Goal: Task Accomplishment & Management: Manage account settings

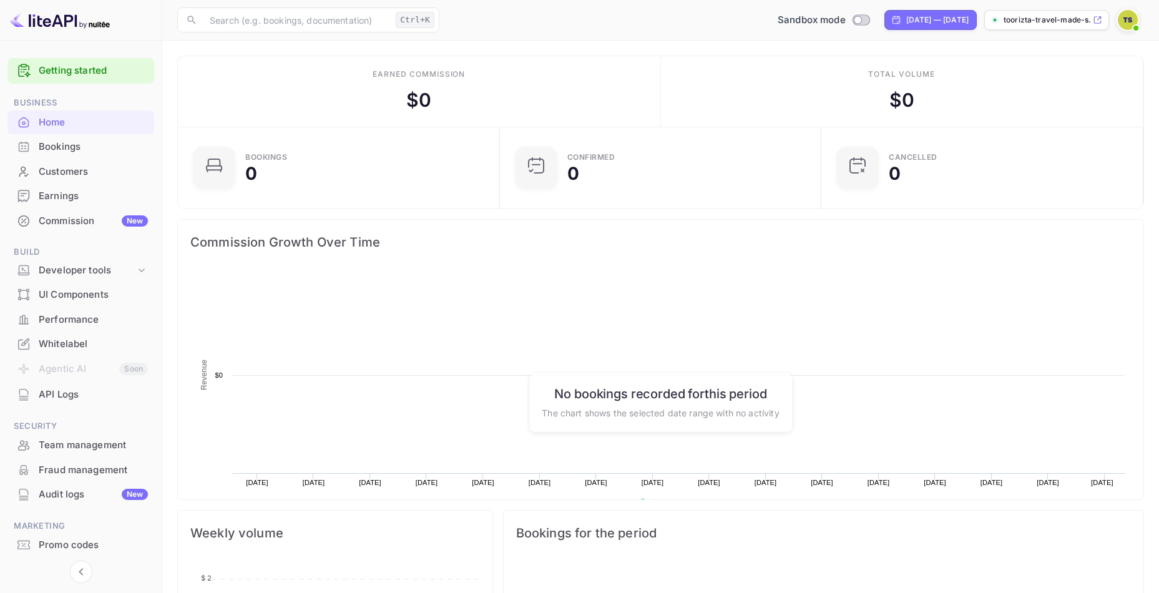
scroll to position [194, 305]
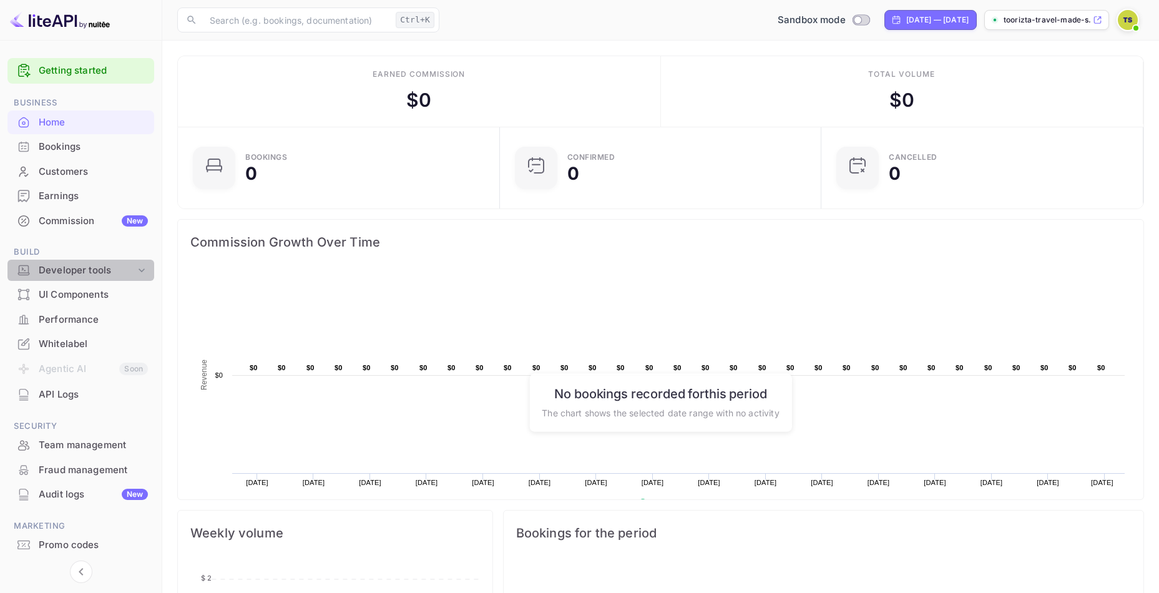
click at [96, 265] on div "Developer tools" at bounding box center [87, 270] width 97 height 14
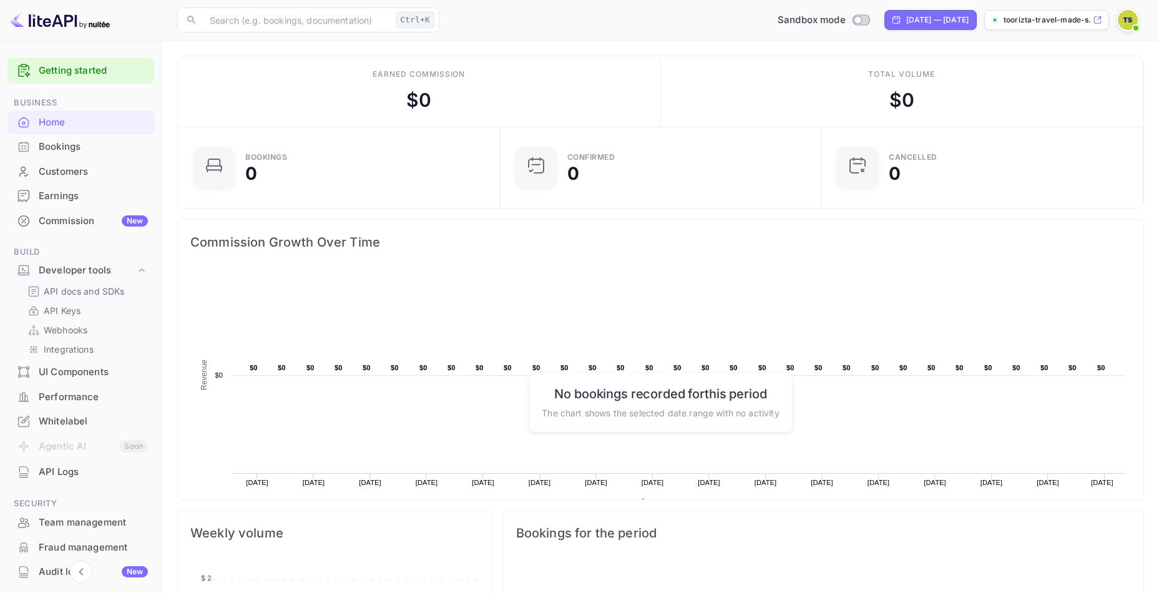
click at [81, 293] on p "API docs and SDKs" at bounding box center [84, 291] width 81 height 13
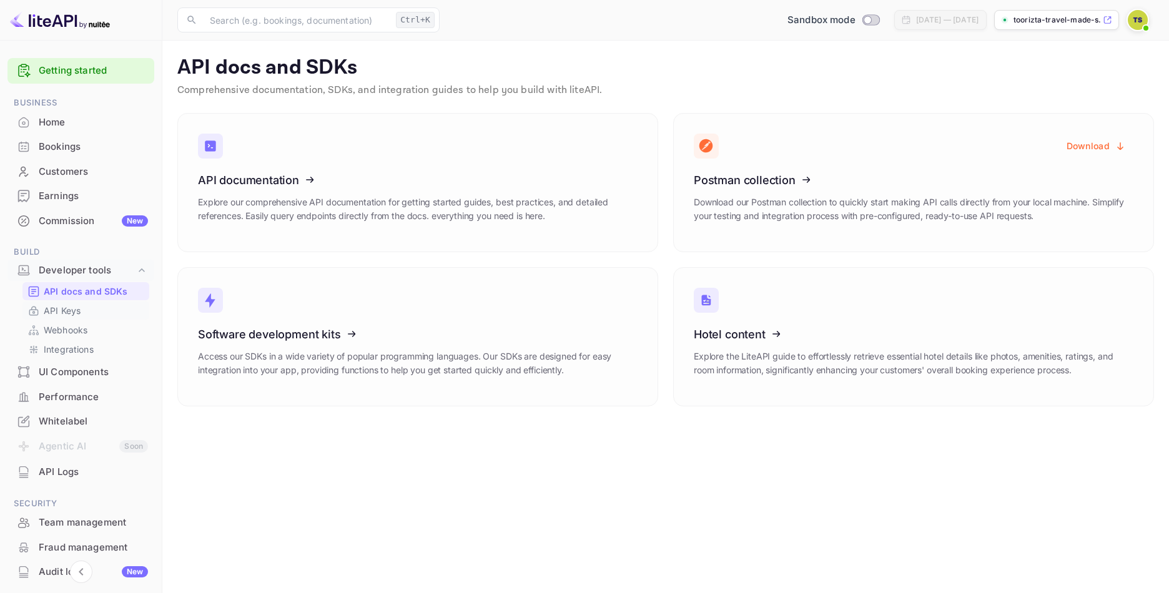
click at [61, 310] on p "API Keys" at bounding box center [62, 310] width 37 height 13
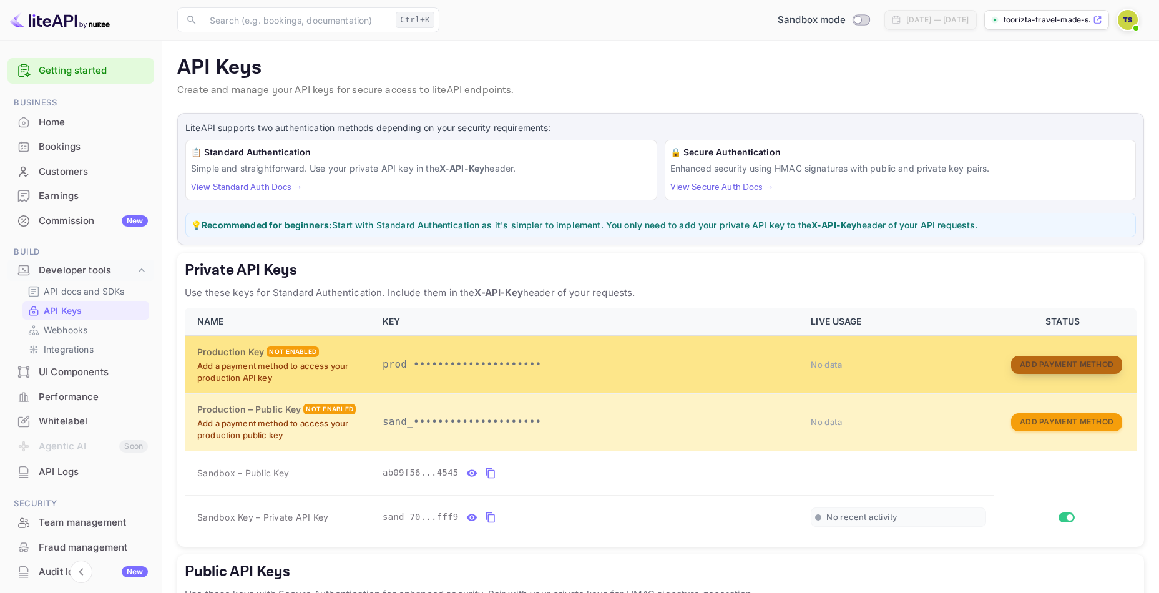
click at [1081, 368] on button "Add Payment Method" at bounding box center [1066, 365] width 111 height 18
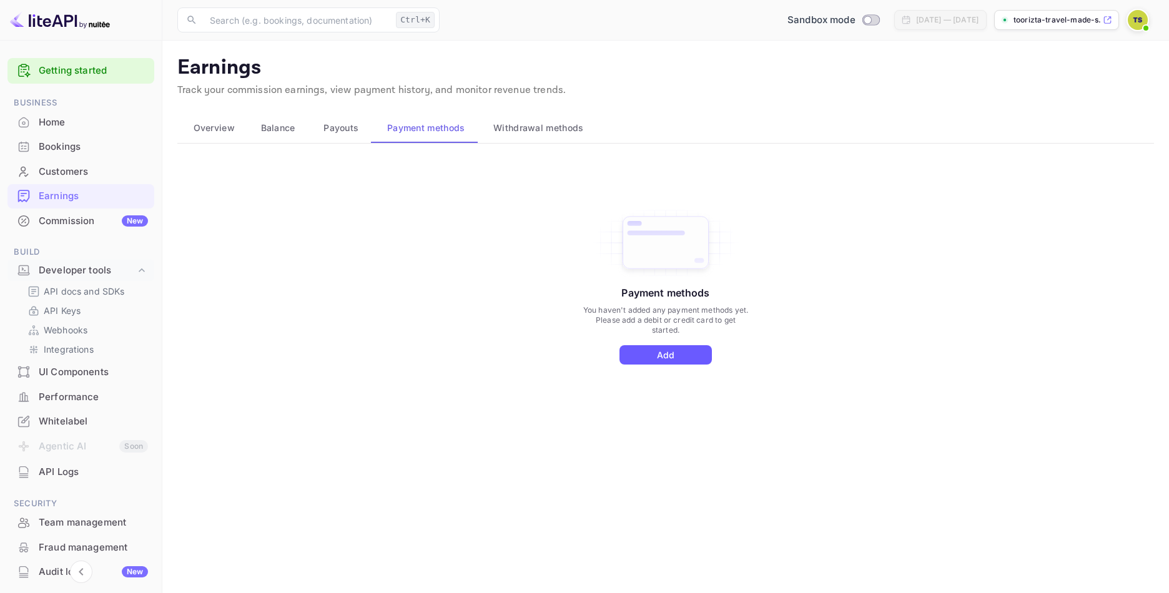
click at [658, 353] on button "Add" at bounding box center [665, 354] width 92 height 19
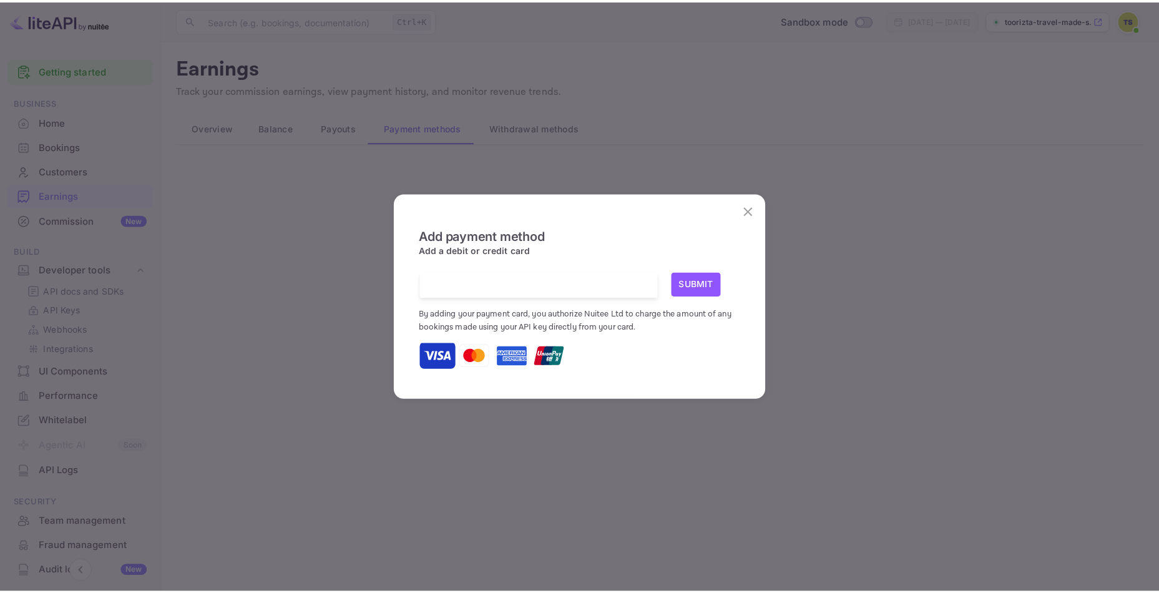
scroll to position [2, 0]
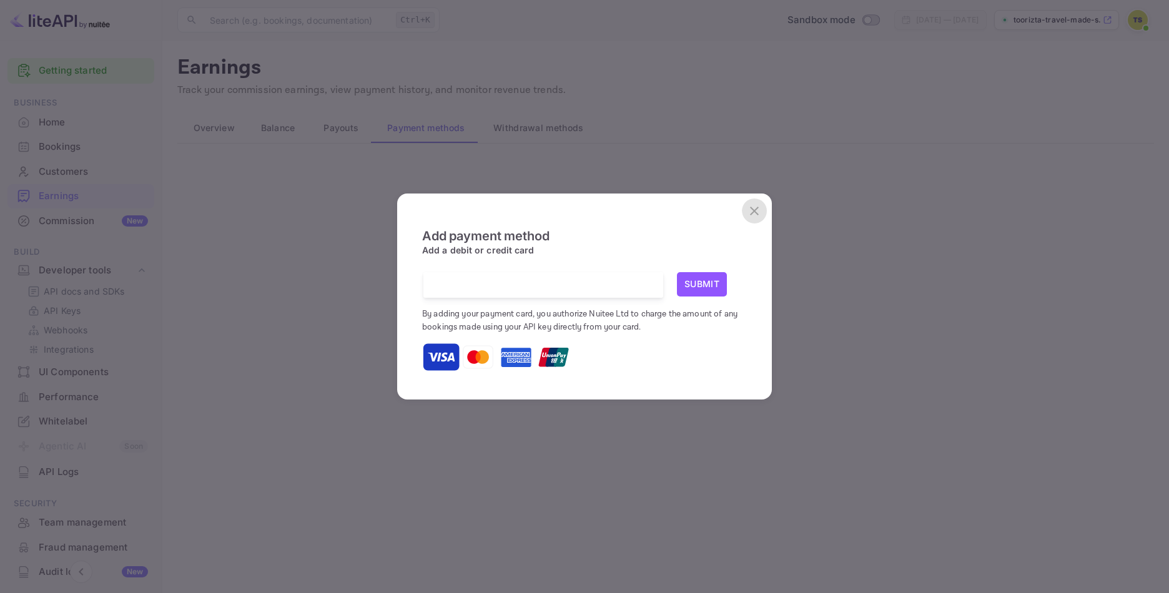
click at [755, 207] on icon "close" at bounding box center [754, 211] width 15 height 15
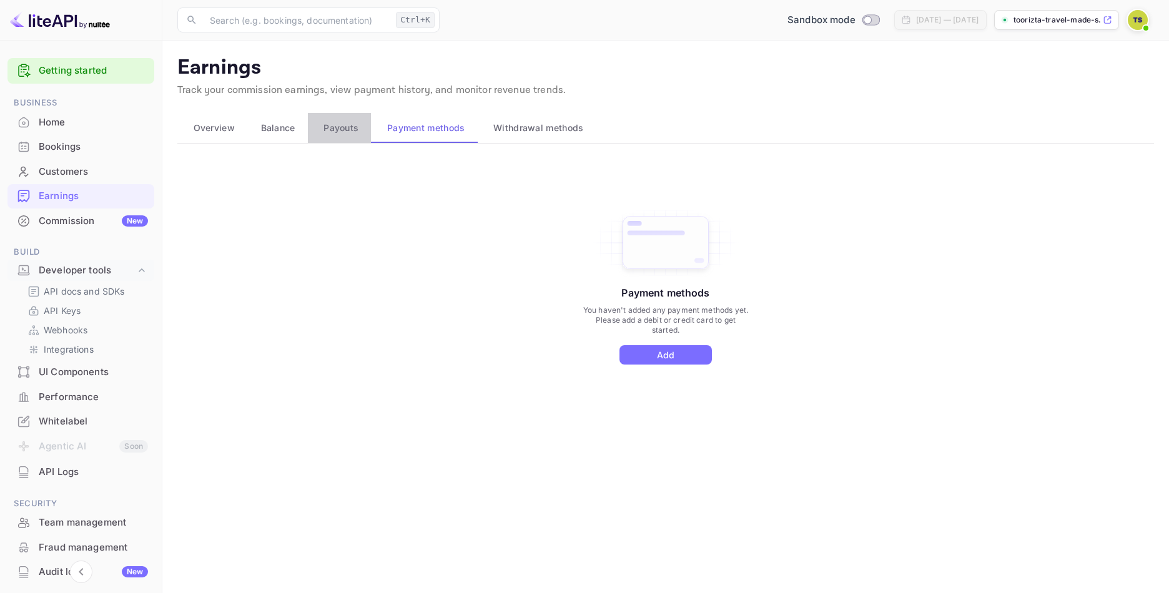
click at [343, 134] on span "Payouts" at bounding box center [340, 127] width 35 height 15
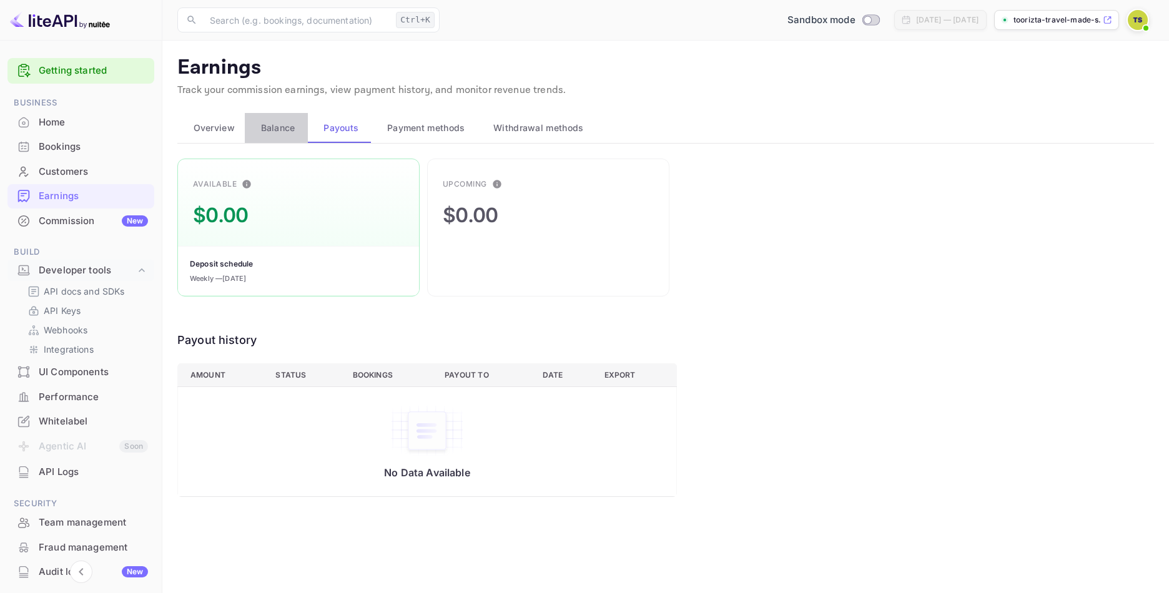
click at [262, 127] on span "Balance" at bounding box center [278, 127] width 34 height 15
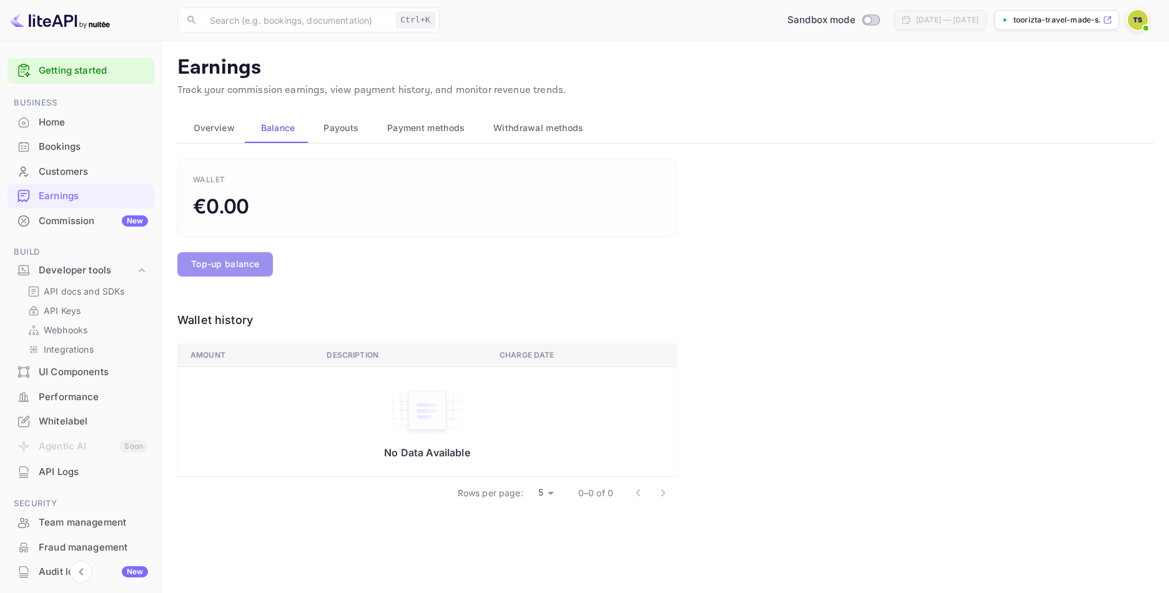
click at [227, 258] on button "Top-up balance" at bounding box center [225, 264] width 96 height 24
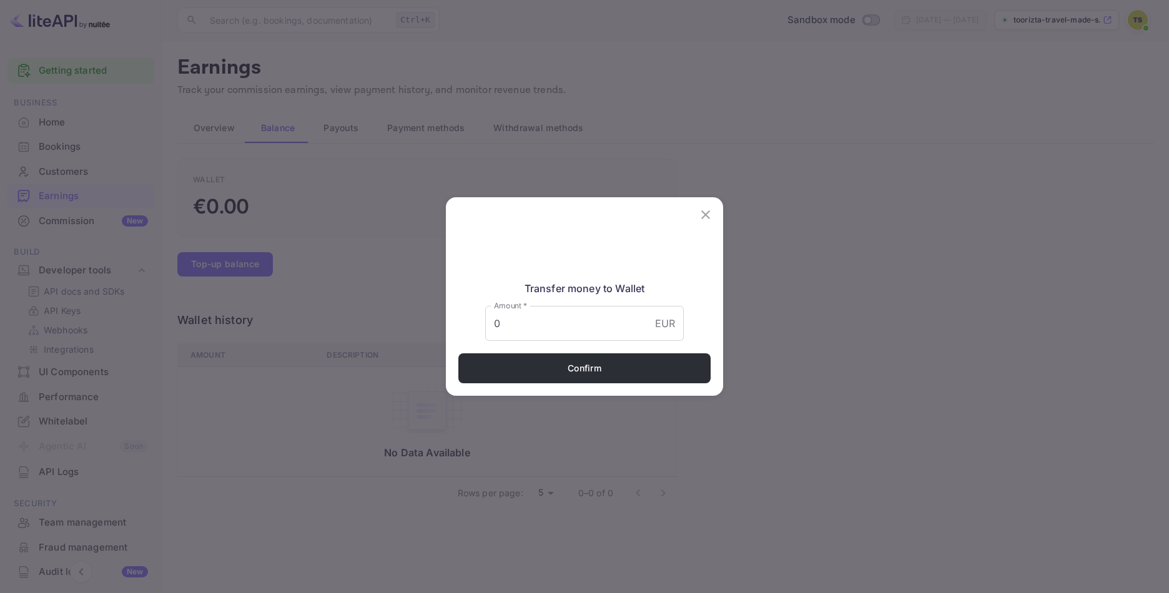
click at [713, 209] on button "close" at bounding box center [705, 214] width 25 height 25
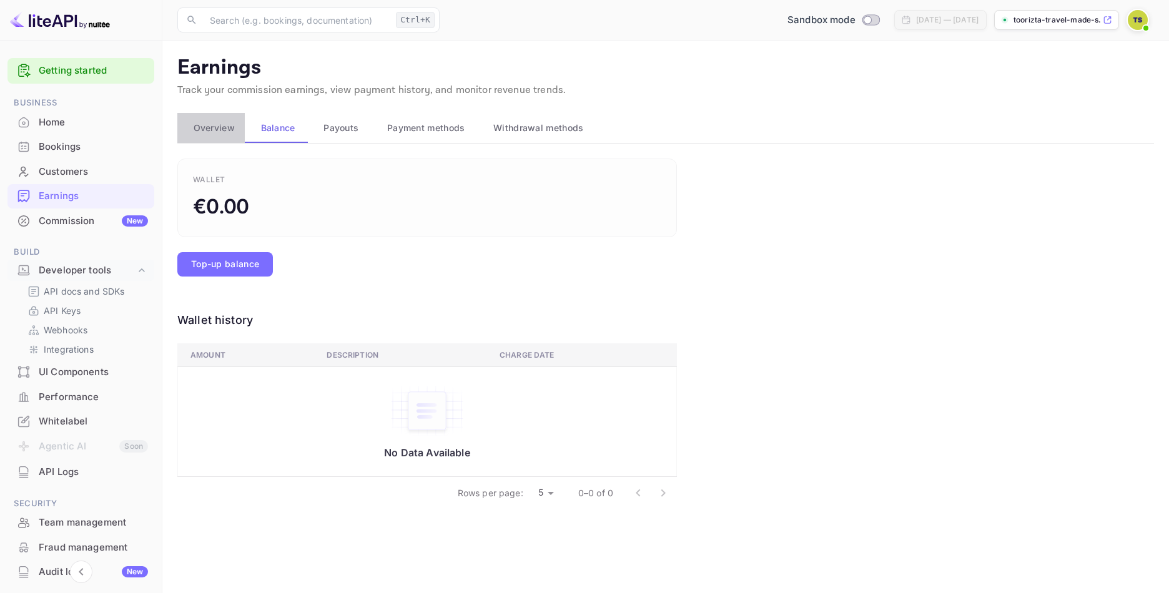
click at [202, 119] on button "Overview" at bounding box center [210, 128] width 67 height 30
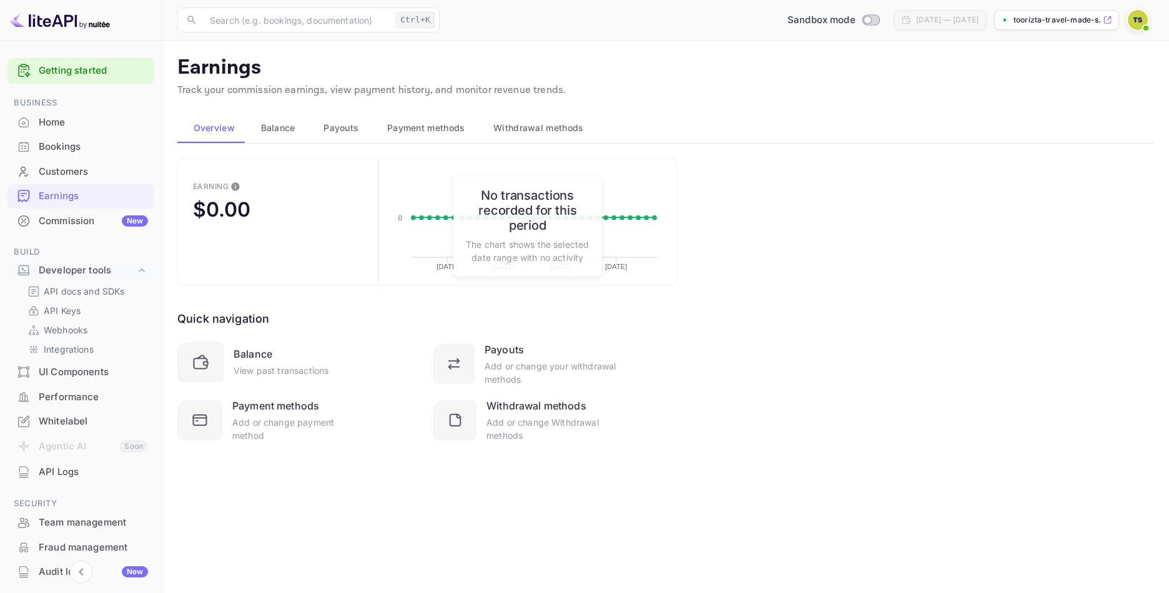
click at [536, 119] on button "Withdrawal methods" at bounding box center [537, 128] width 119 height 30
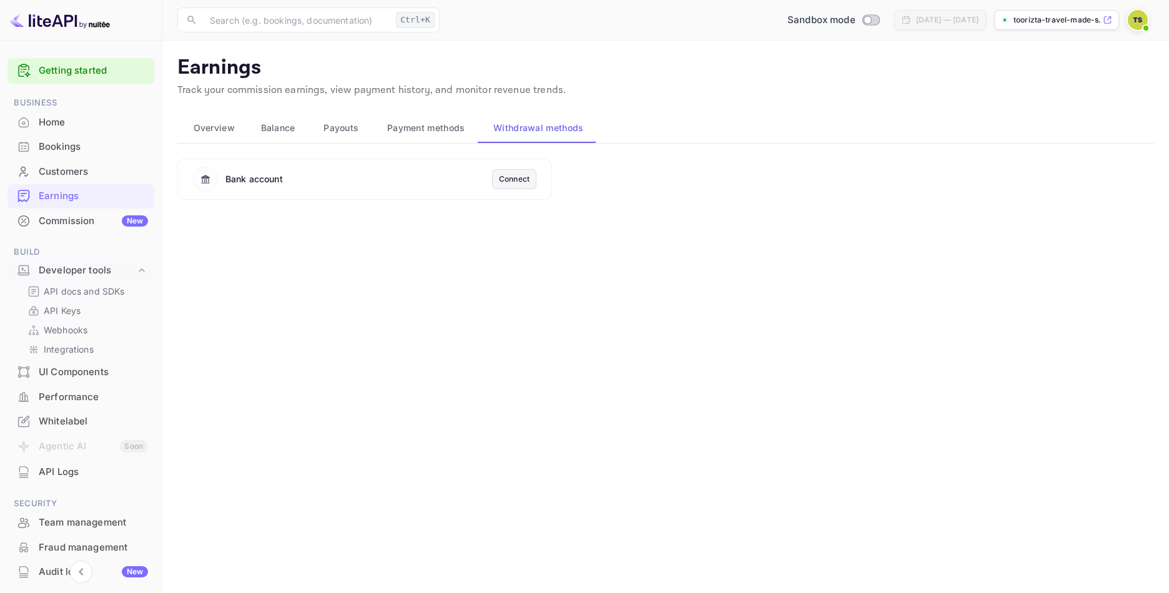
click at [409, 178] on div "Bank account" at bounding box center [342, 179] width 299 height 25
click at [325, 127] on span "Payouts" at bounding box center [340, 127] width 35 height 15
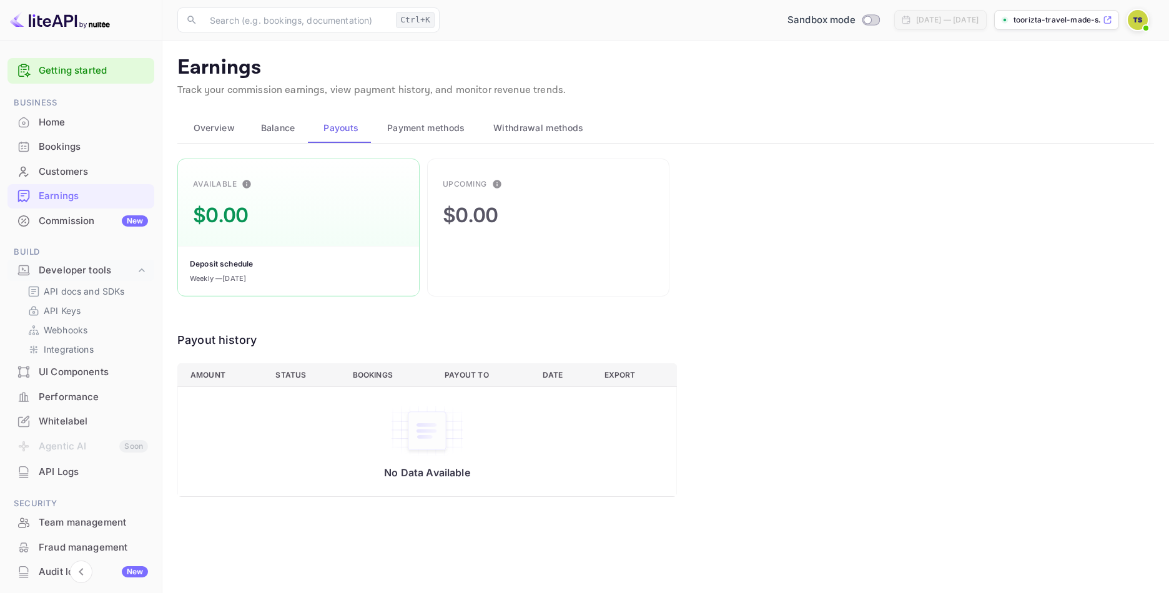
click at [405, 121] on span "Payment methods" at bounding box center [426, 127] width 78 height 15
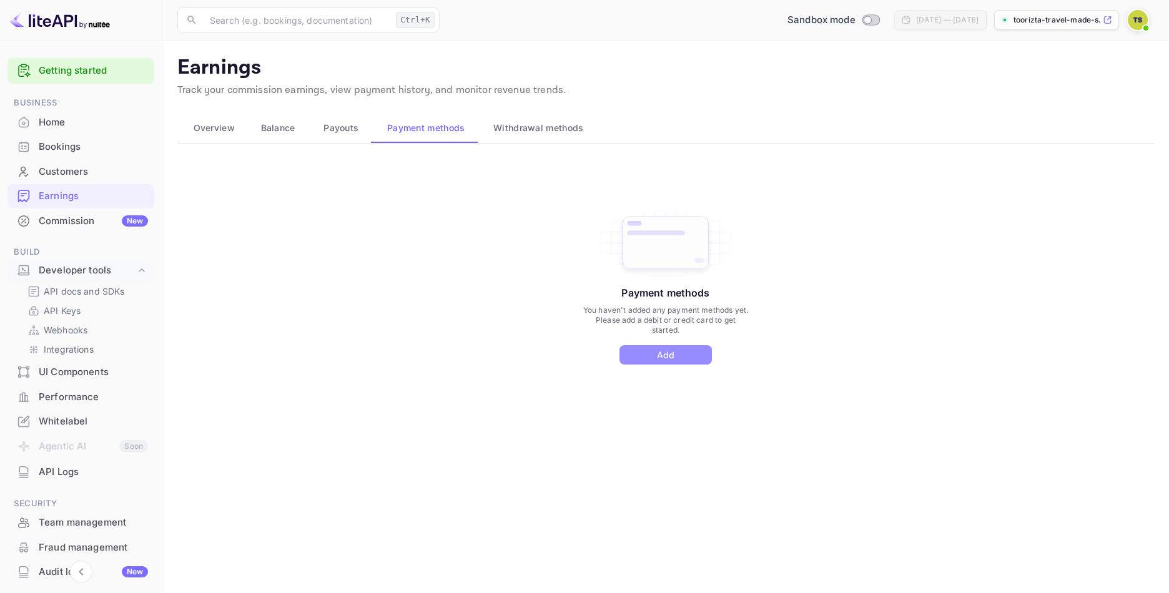
click at [665, 355] on button "Add" at bounding box center [665, 354] width 92 height 19
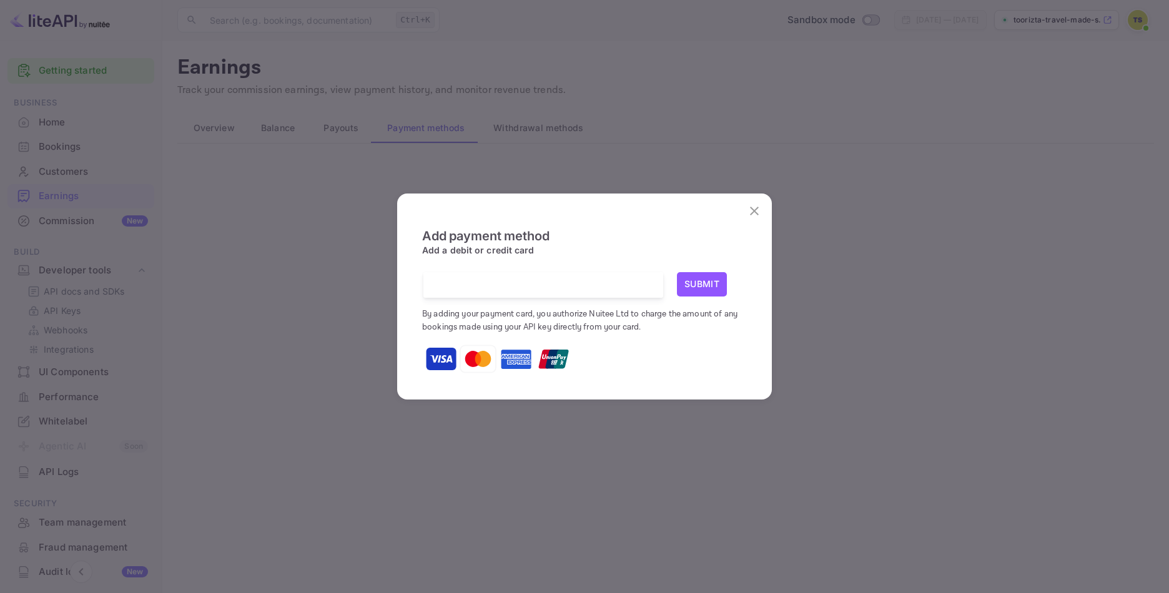
click at [757, 211] on icon "close" at bounding box center [754, 211] width 15 height 15
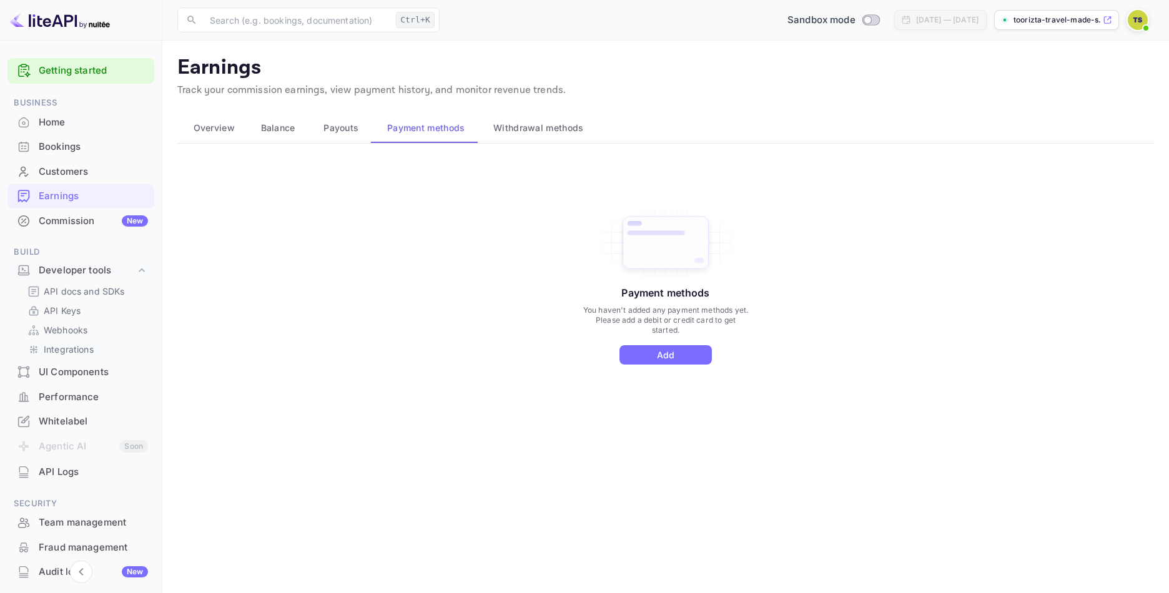
click at [56, 343] on p "Integrations" at bounding box center [69, 349] width 50 height 13
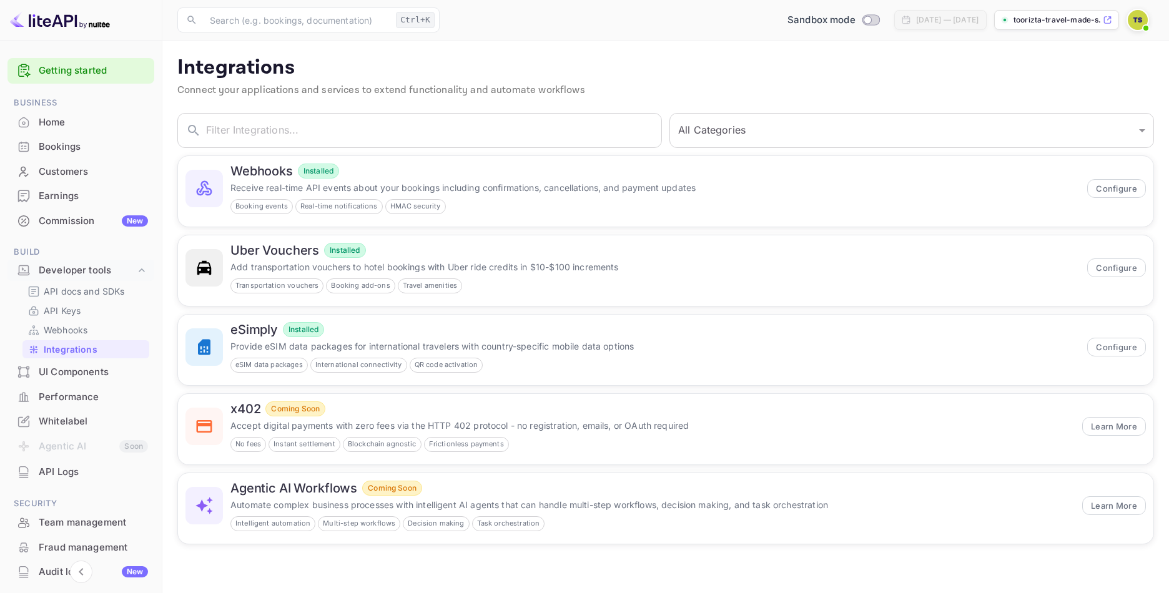
drag, startPoint x: 66, startPoint y: 384, endPoint x: 68, endPoint y: 378, distance: 6.7
click at [66, 385] on li "Performance" at bounding box center [80, 397] width 147 height 25
click at [69, 375] on div "UI Components" at bounding box center [93, 372] width 109 height 14
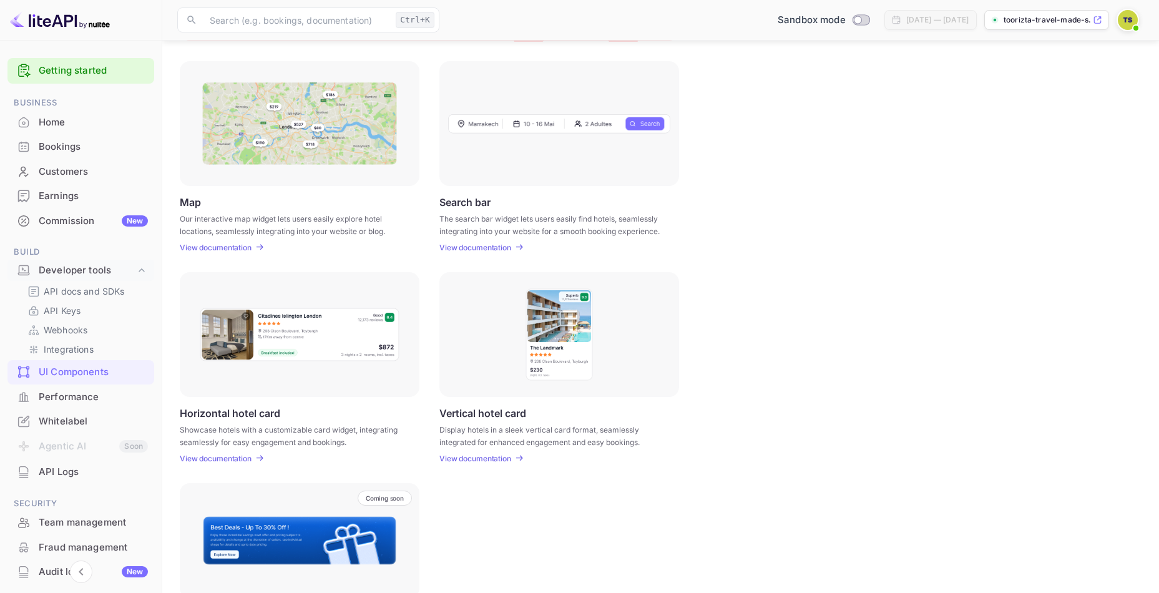
scroll to position [187, 0]
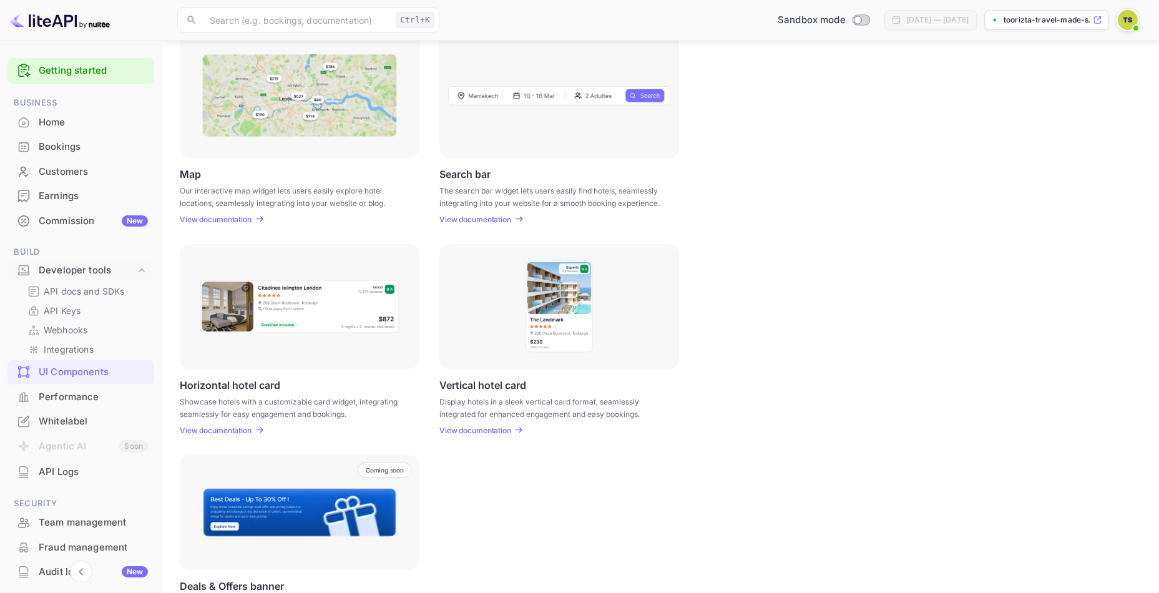
click at [493, 428] on p "View documentation" at bounding box center [476, 430] width 72 height 9
click at [75, 393] on div "Performance" at bounding box center [93, 397] width 109 height 14
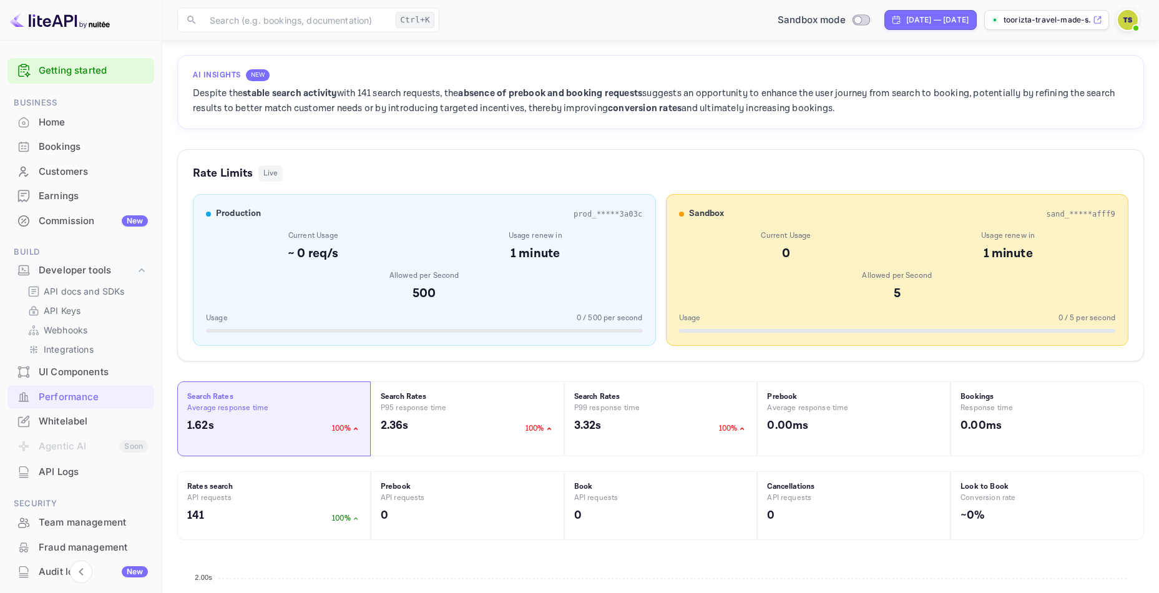
scroll to position [62, 0]
click at [61, 416] on div "Whitelabel" at bounding box center [93, 422] width 109 height 14
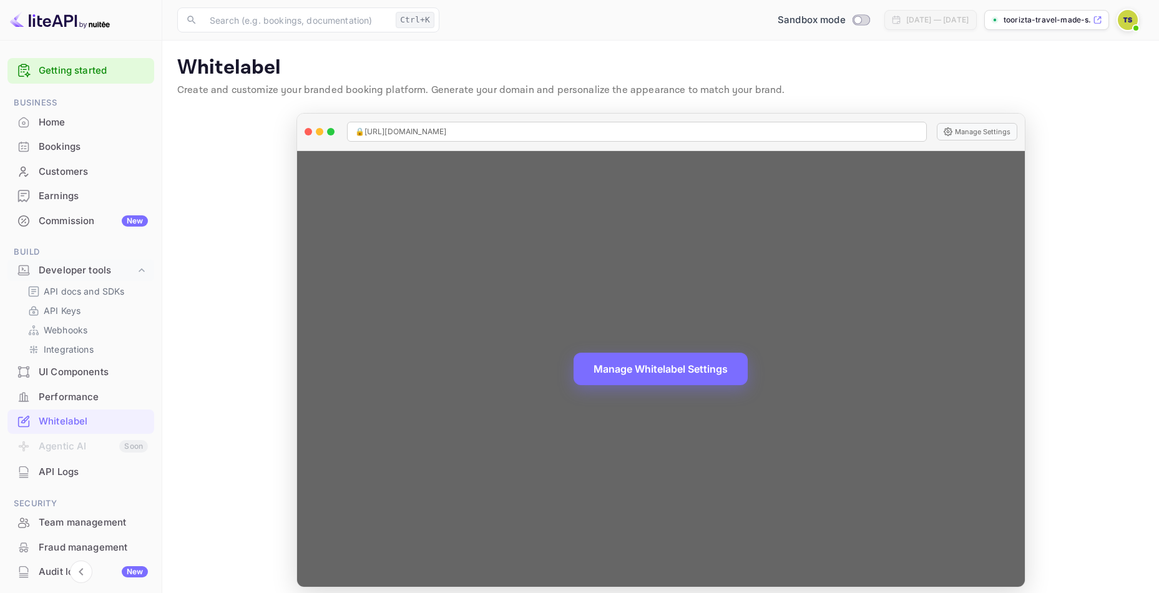
click at [447, 134] on span "🔒 https://toorizta-travel-made-simple-e9yk3.nuitee.link" at bounding box center [401, 131] width 92 height 11
click at [447, 131] on span "🔒 https://toorizta-travel-made-simple-e9yk3.nuitee.link" at bounding box center [401, 131] width 92 height 11
click at [447, 130] on span "🔒 https://toorizta-travel-made-simple-e9yk3.nuitee.link" at bounding box center [401, 131] width 92 height 11
drag, startPoint x: 522, startPoint y: 130, endPoint x: 373, endPoint y: 150, distance: 150.0
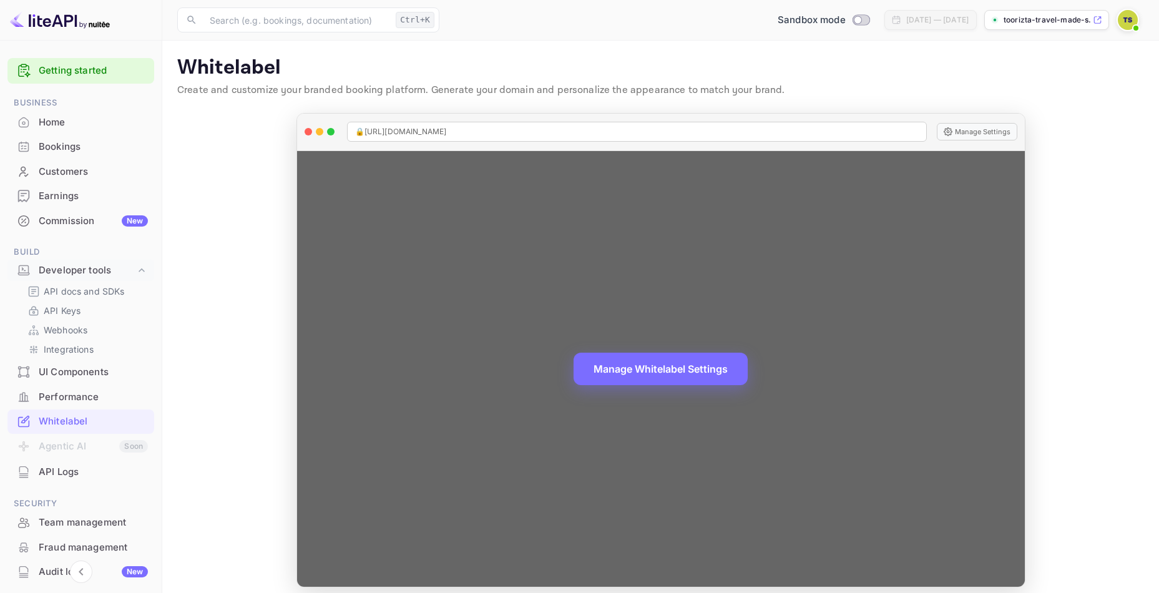
click at [373, 151] on div "🔒 https://toorizta-travel-made-simple-e9yk3.nuitee.link Manage Settings Manage …" at bounding box center [661, 350] width 729 height 474
click at [447, 137] on span "🔒 https://toorizta-travel-made-simple-e9yk3.nuitee.link" at bounding box center [401, 131] width 92 height 11
click at [447, 134] on span "🔒 https://toorizta-travel-made-simple-e9yk3.nuitee.link" at bounding box center [401, 131] width 92 height 11
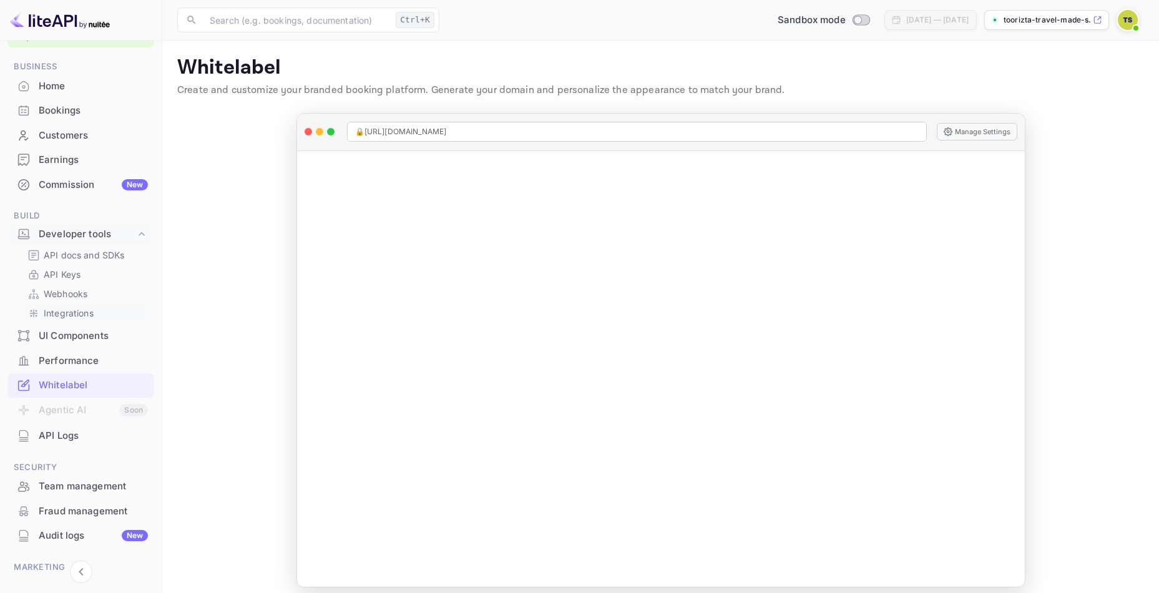
scroll to position [111, 0]
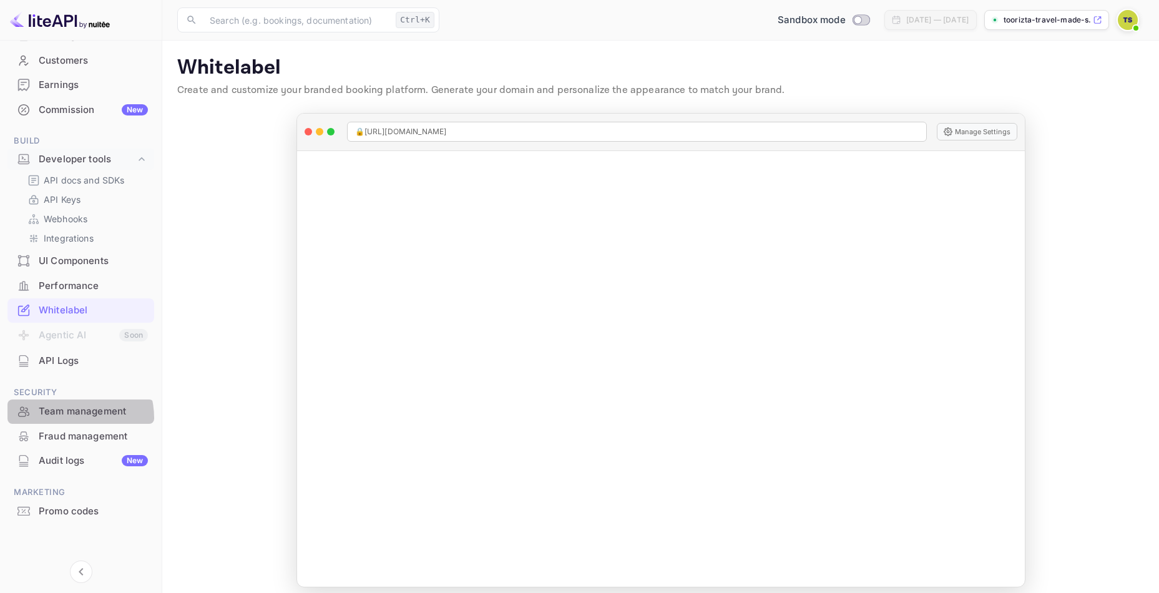
click at [66, 418] on div "Team management" at bounding box center [93, 412] width 109 height 14
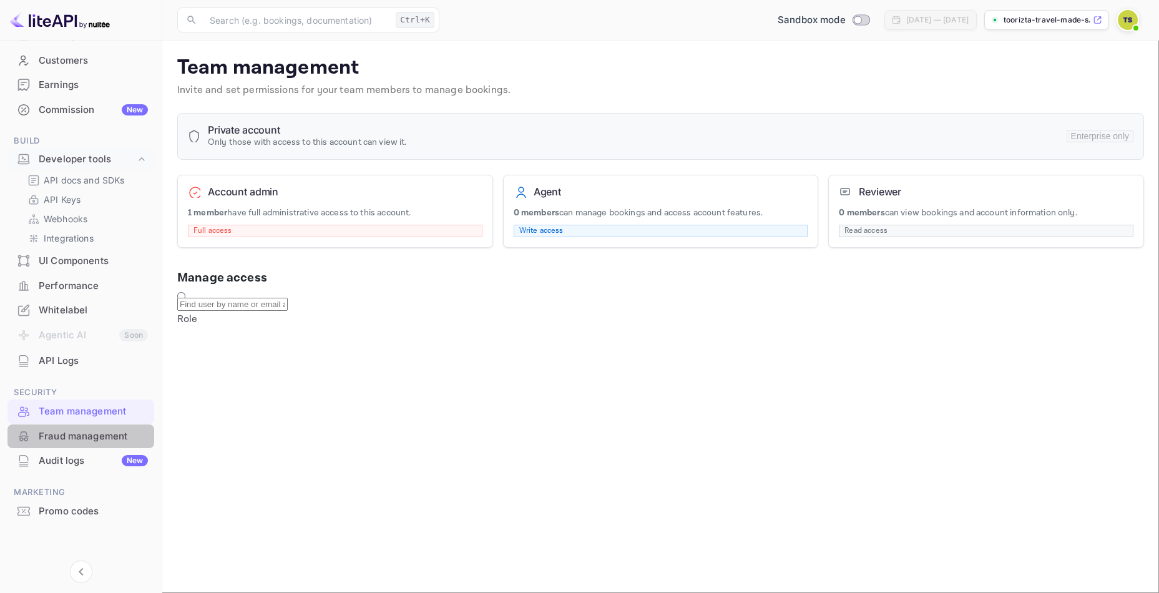
click at [88, 433] on div "Fraud management" at bounding box center [93, 437] width 109 height 14
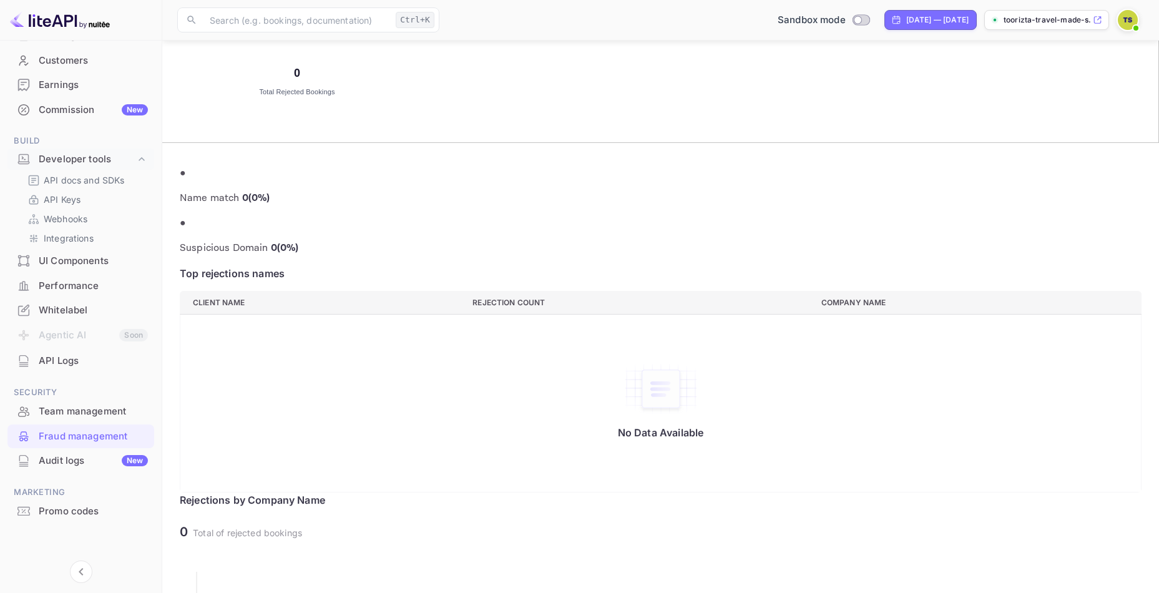
scroll to position [459, 0]
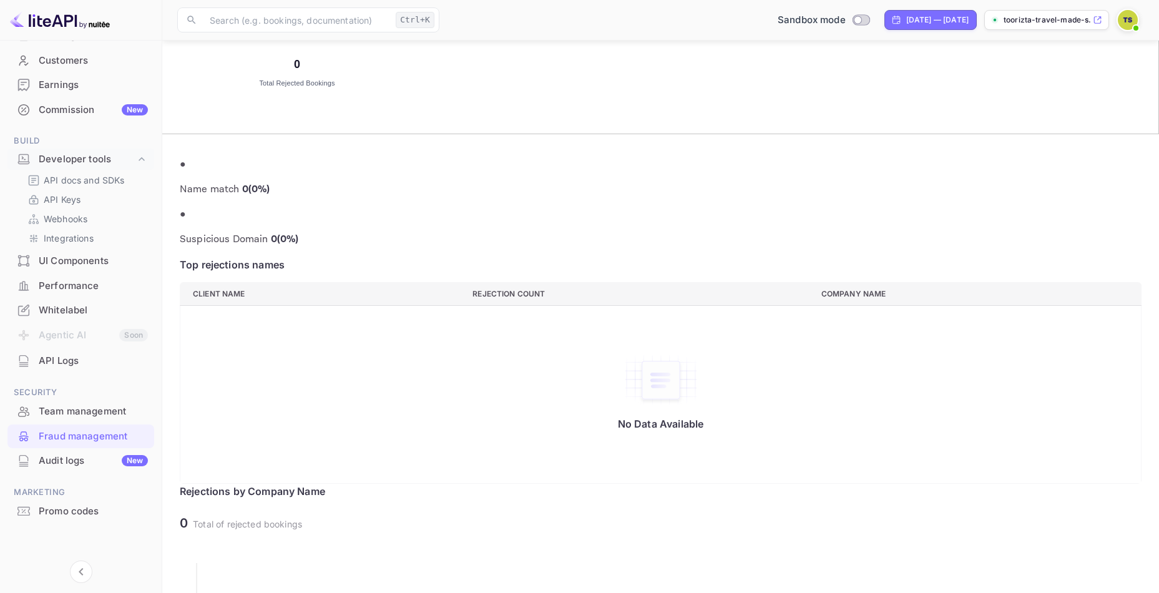
click at [82, 458] on div "Audit logs New" at bounding box center [93, 461] width 109 height 14
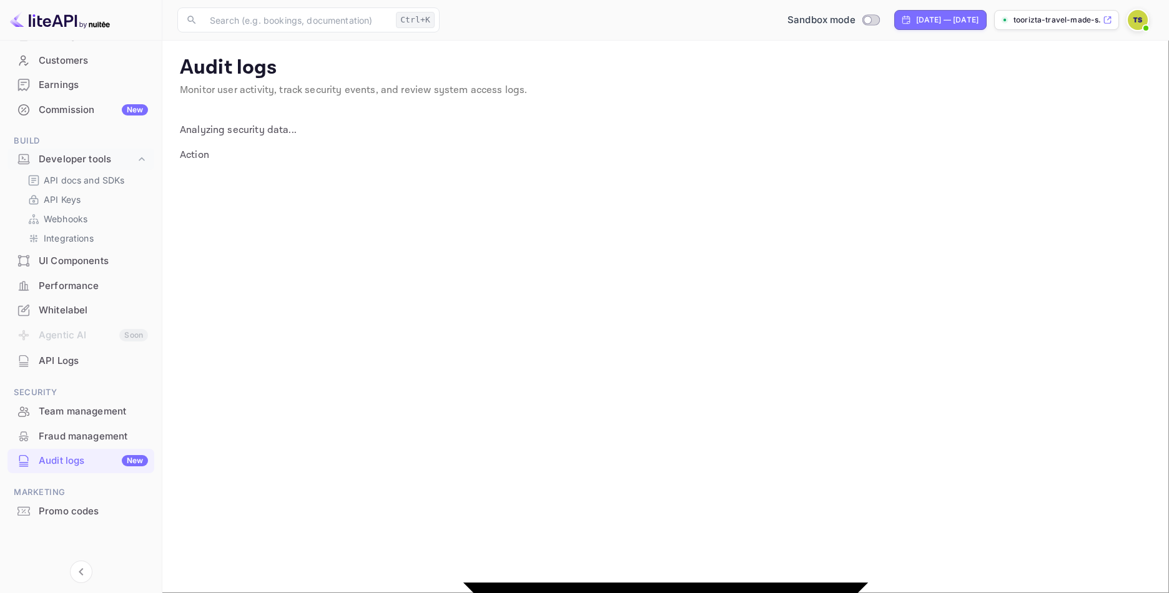
click at [61, 513] on div "Promo codes" at bounding box center [93, 511] width 109 height 14
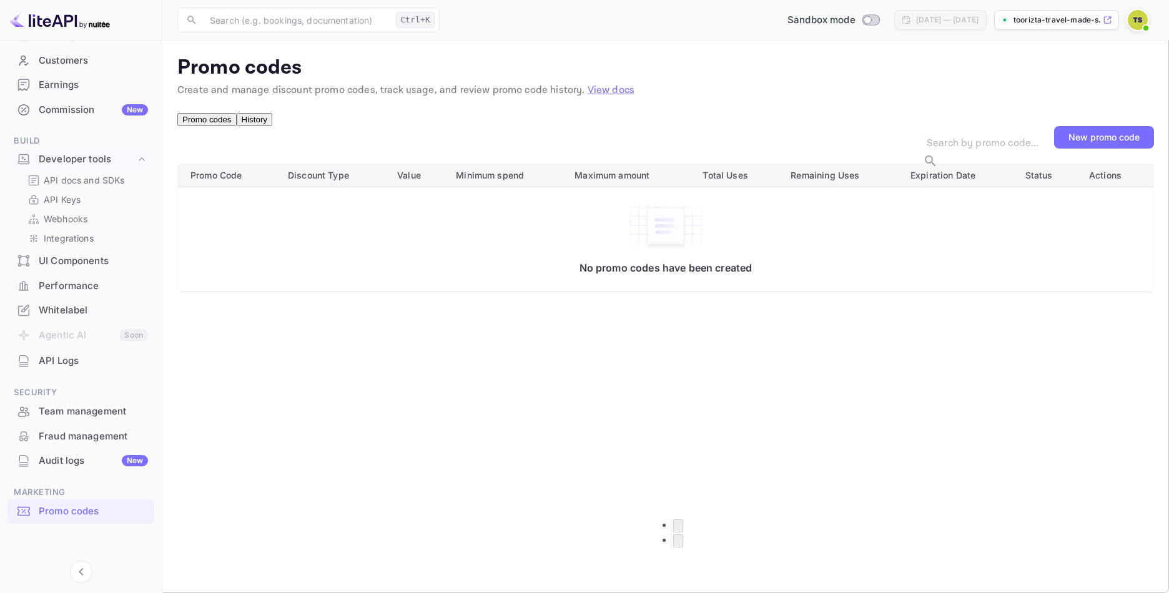
click at [70, 463] on div "Audit logs New" at bounding box center [93, 461] width 109 height 14
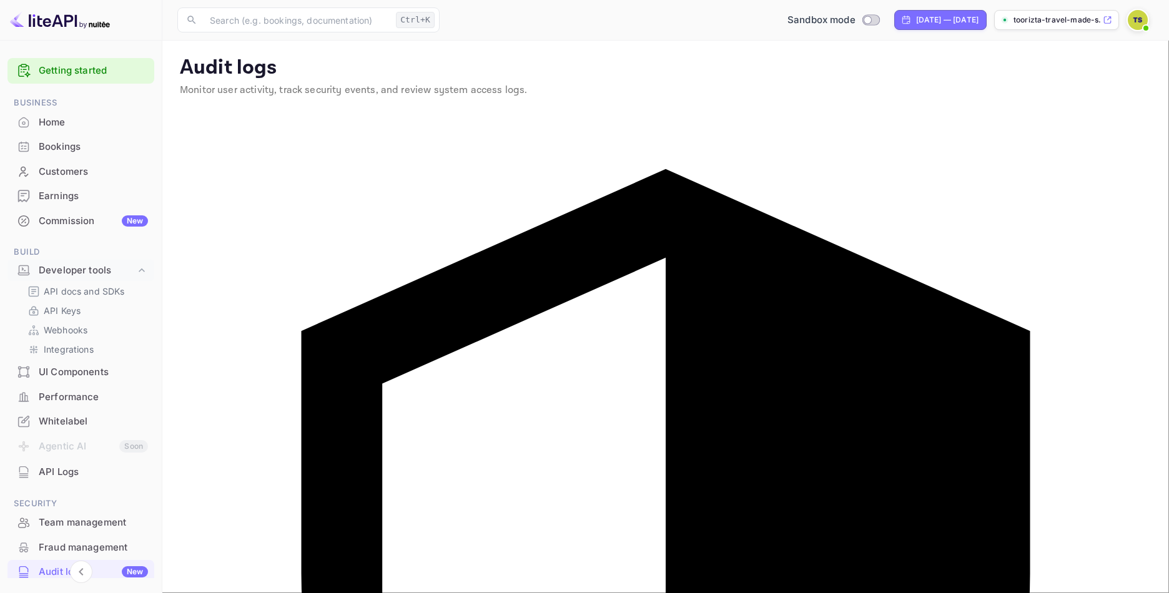
click at [58, 132] on div "Home" at bounding box center [80, 123] width 147 height 24
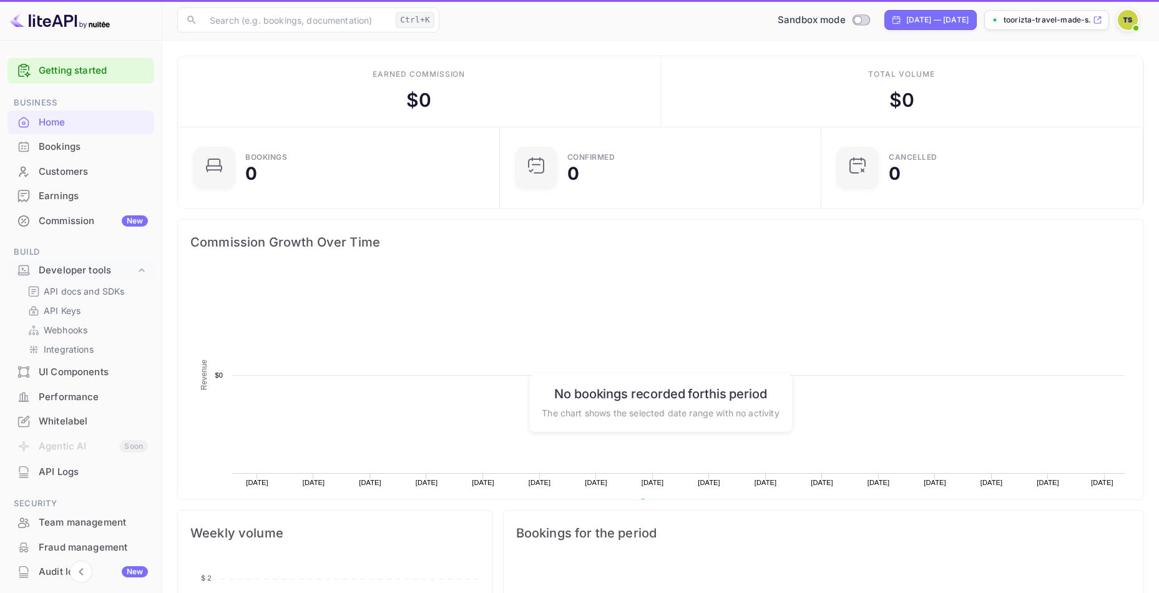
scroll to position [194, 305]
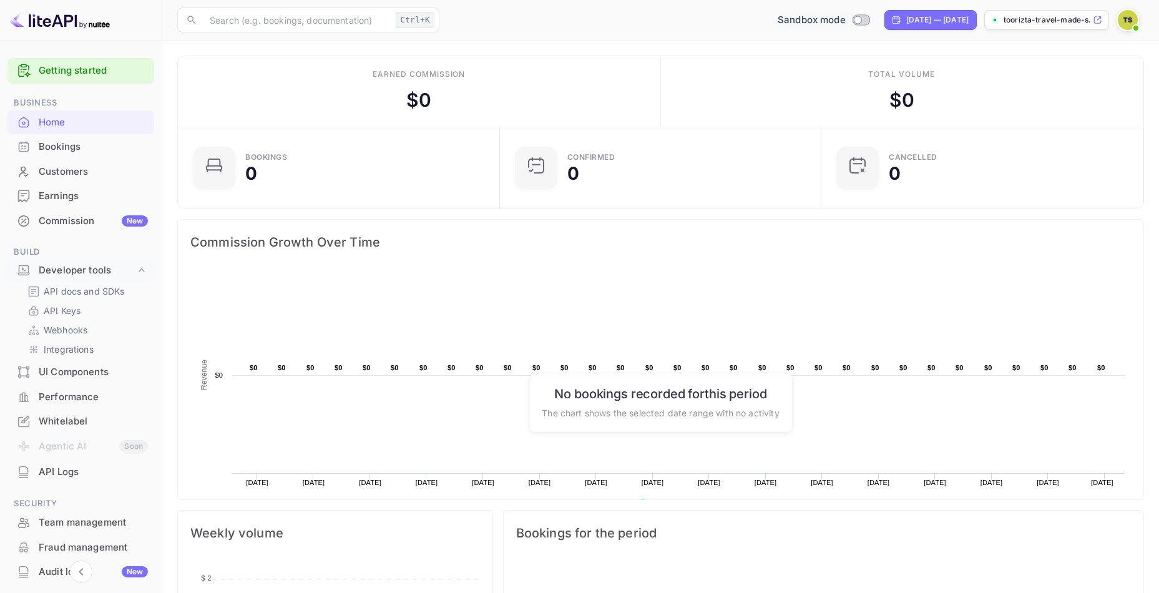
click at [845, 21] on input "Switch to Production mode" at bounding box center [857, 20] width 25 height 8
checkbox input "false"
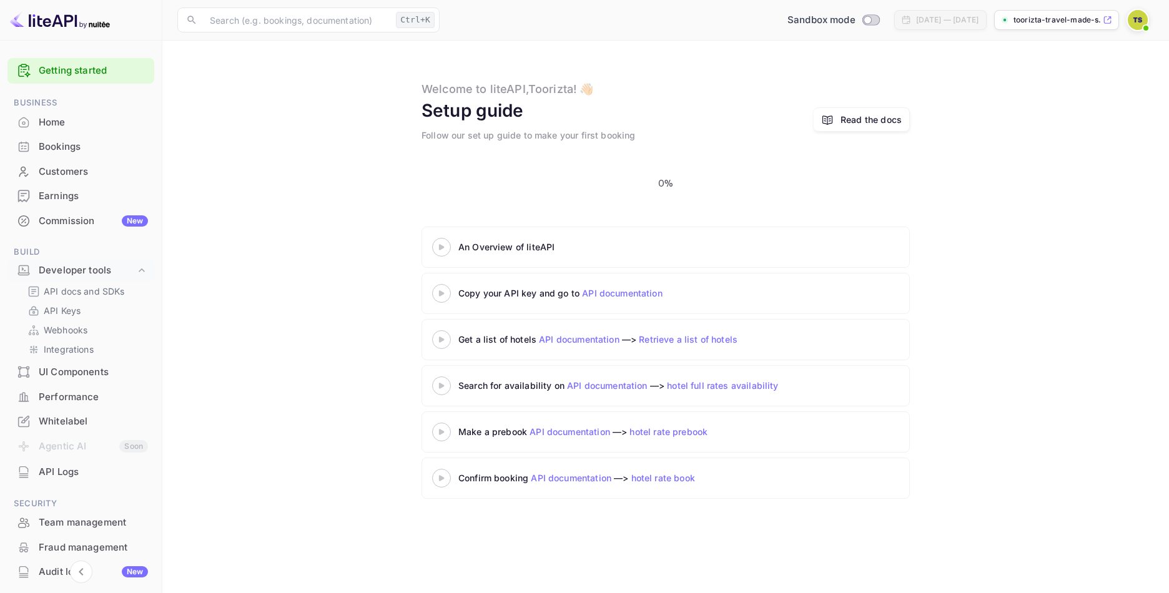
click at [446, 244] on icon at bounding box center [442, 247] width 44 height 6
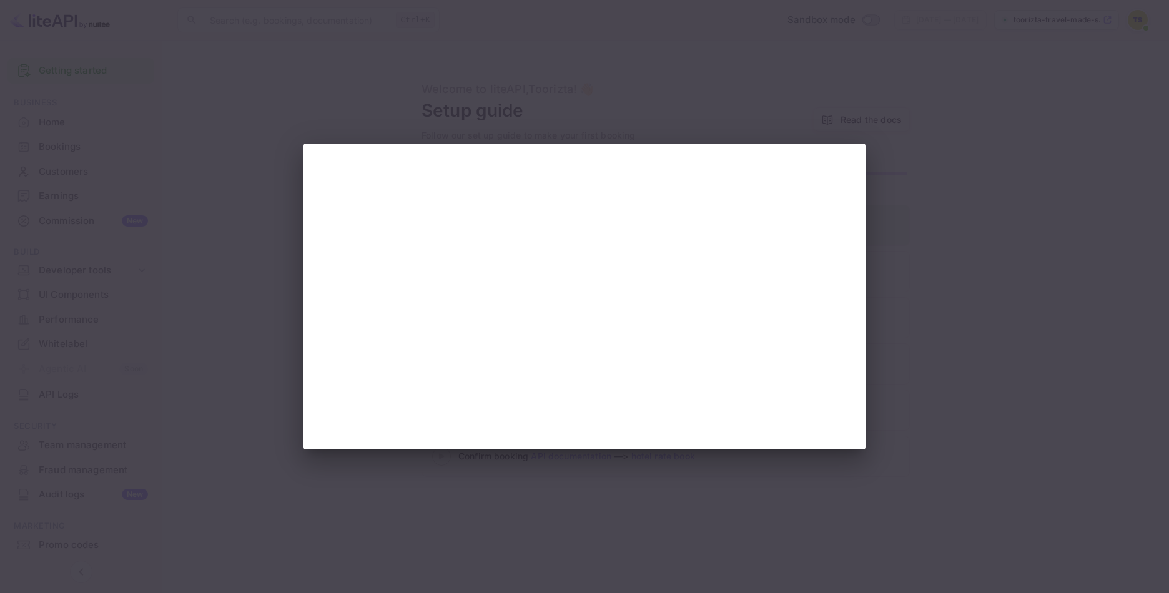
click at [222, 240] on div at bounding box center [584, 296] width 1169 height 593
click at [940, 219] on div at bounding box center [584, 296] width 1169 height 593
click at [998, 195] on div at bounding box center [584, 296] width 1169 height 593
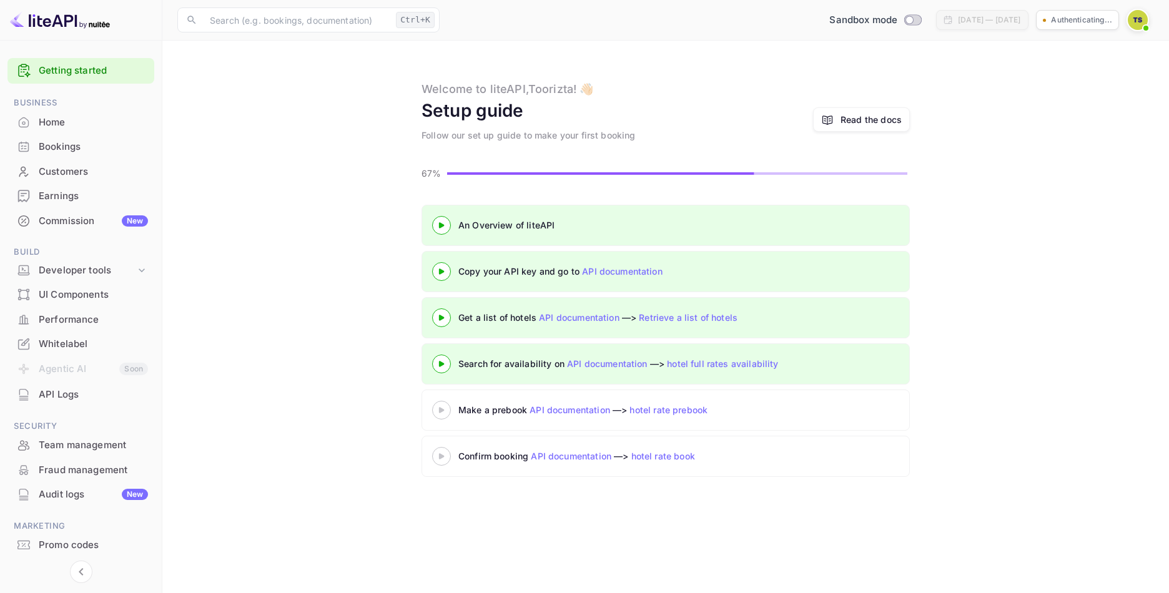
click at [440, 408] on 3 at bounding box center [441, 410] width 5 height 6
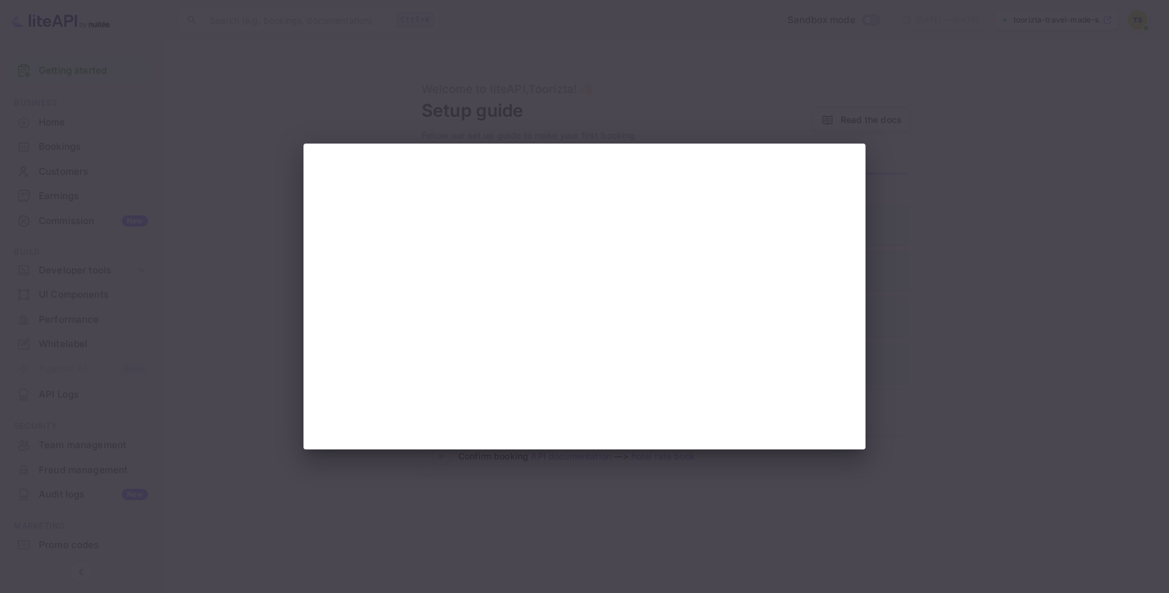
click at [968, 226] on div at bounding box center [584, 296] width 1169 height 593
click at [931, 243] on div at bounding box center [584, 296] width 1169 height 593
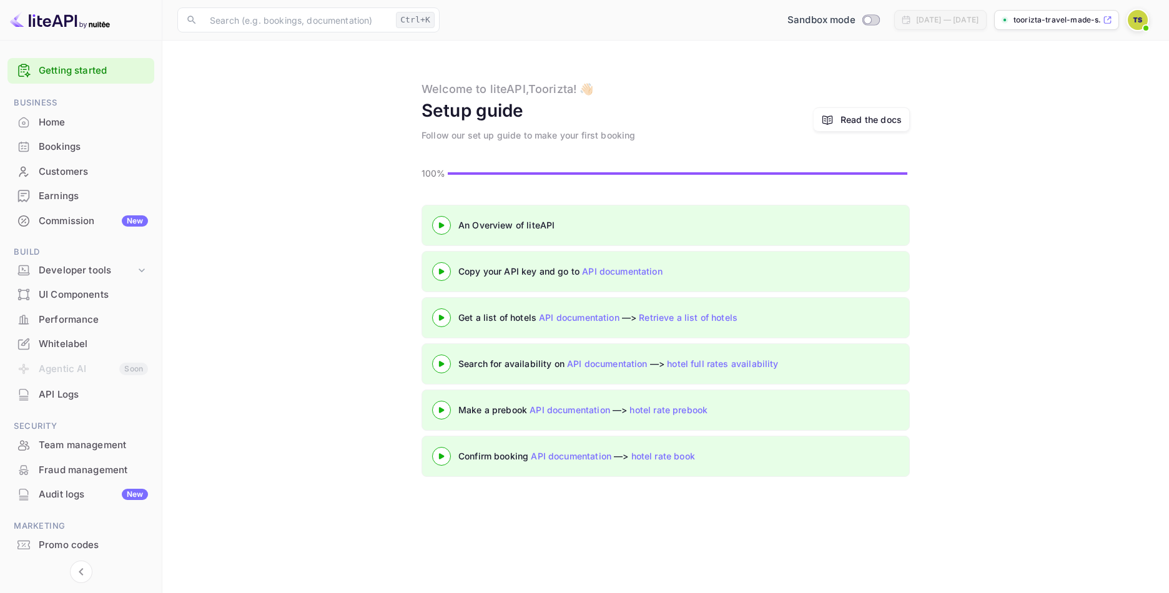
click at [92, 217] on div "Commission New" at bounding box center [93, 221] width 109 height 14
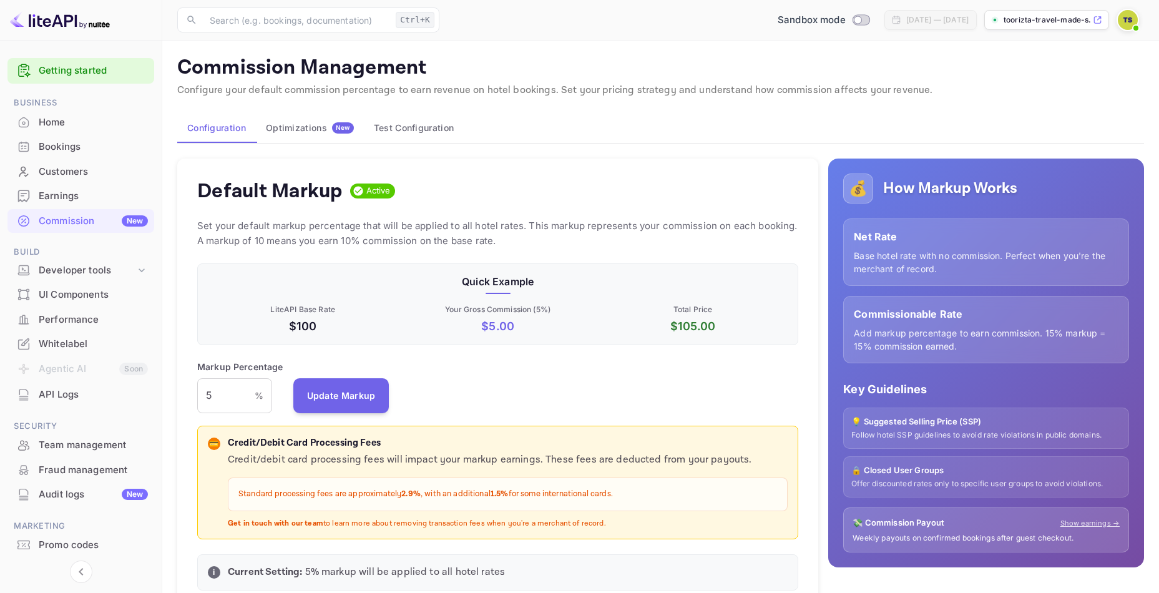
scroll to position [212, 592]
drag, startPoint x: 222, startPoint y: 395, endPoint x: 132, endPoint y: 388, distance: 89.6
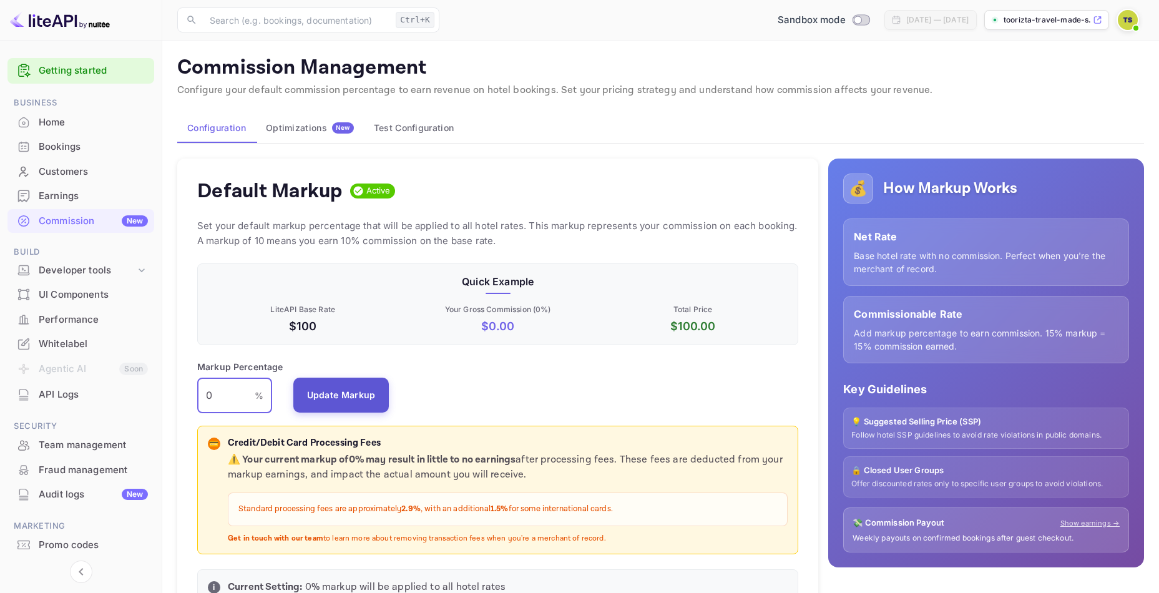
click at [371, 397] on button "Update Markup" at bounding box center [341, 395] width 96 height 35
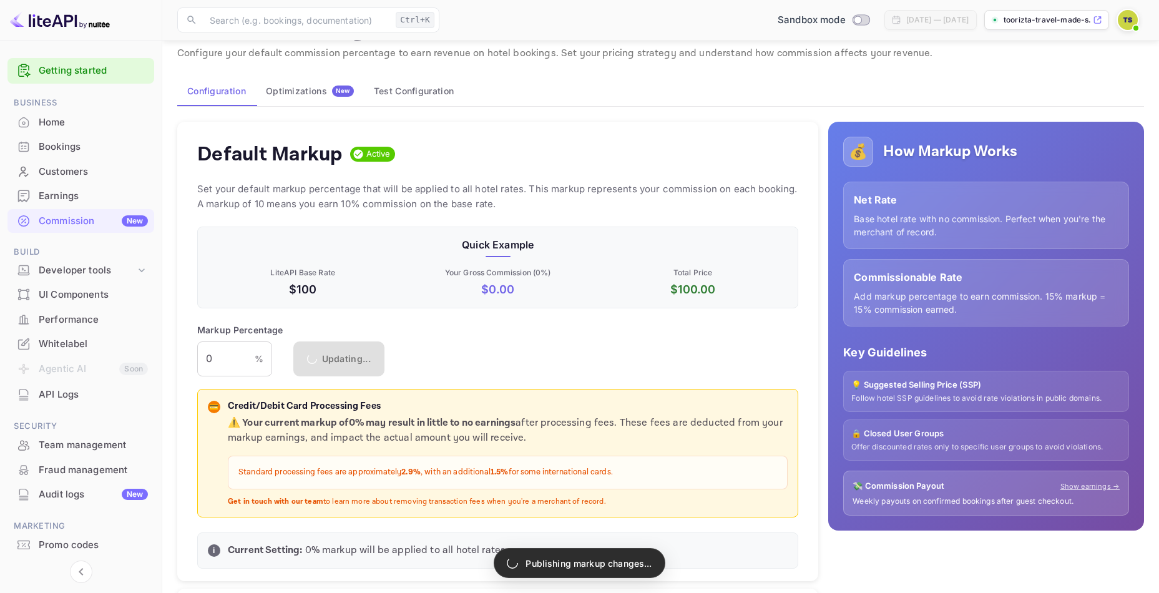
scroll to position [62, 0]
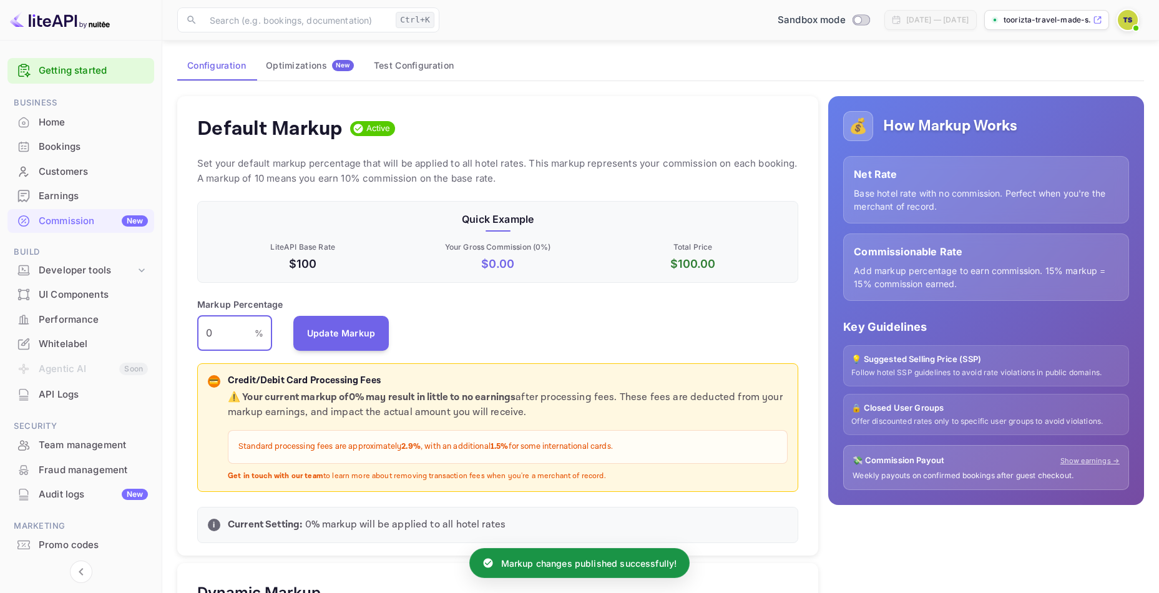
drag, startPoint x: 236, startPoint y: 338, endPoint x: 170, endPoint y: 342, distance: 65.7
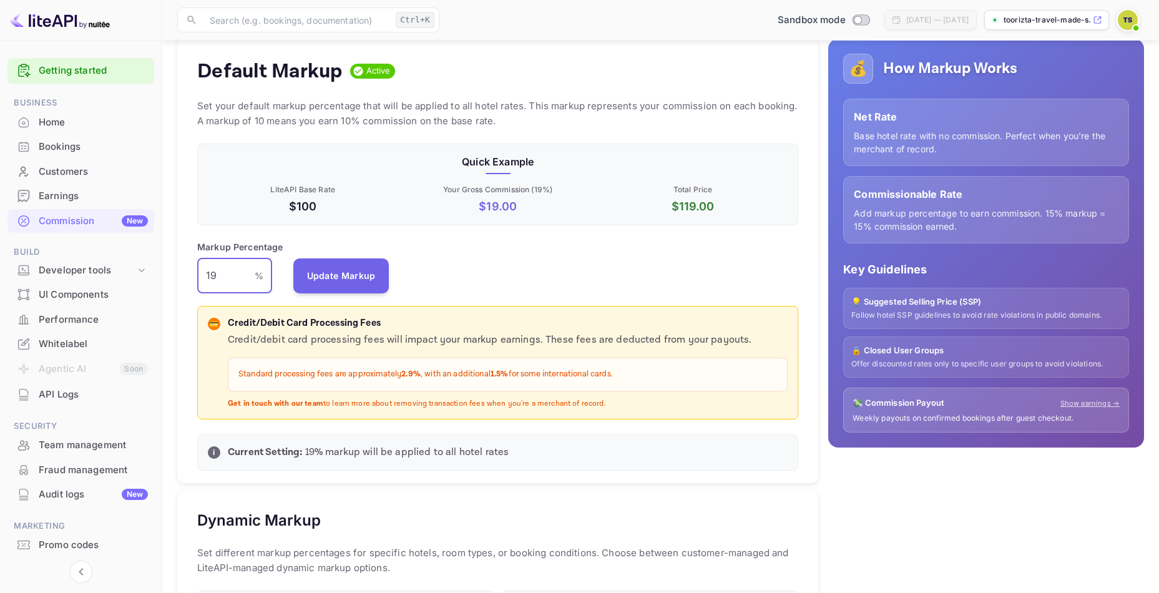
scroll to position [125, 0]
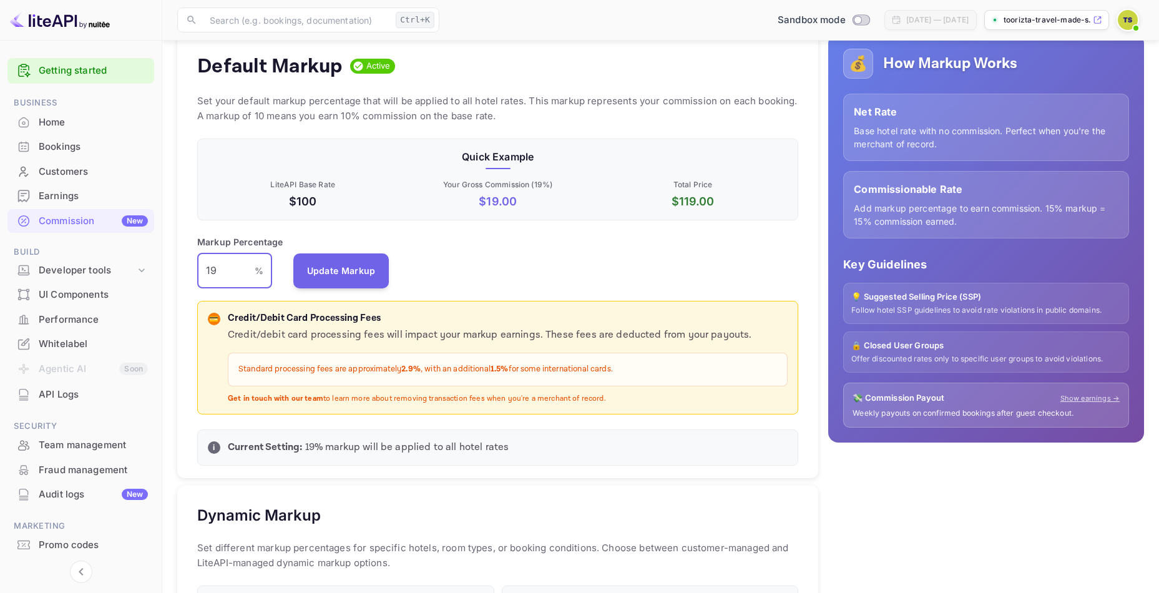
drag, startPoint x: 227, startPoint y: 269, endPoint x: 199, endPoint y: 269, distance: 27.5
click at [199, 269] on input "19" at bounding box center [225, 270] width 57 height 35
click at [410, 272] on div "Markup Percentage 19 % ​ Update Markup" at bounding box center [497, 261] width 601 height 53
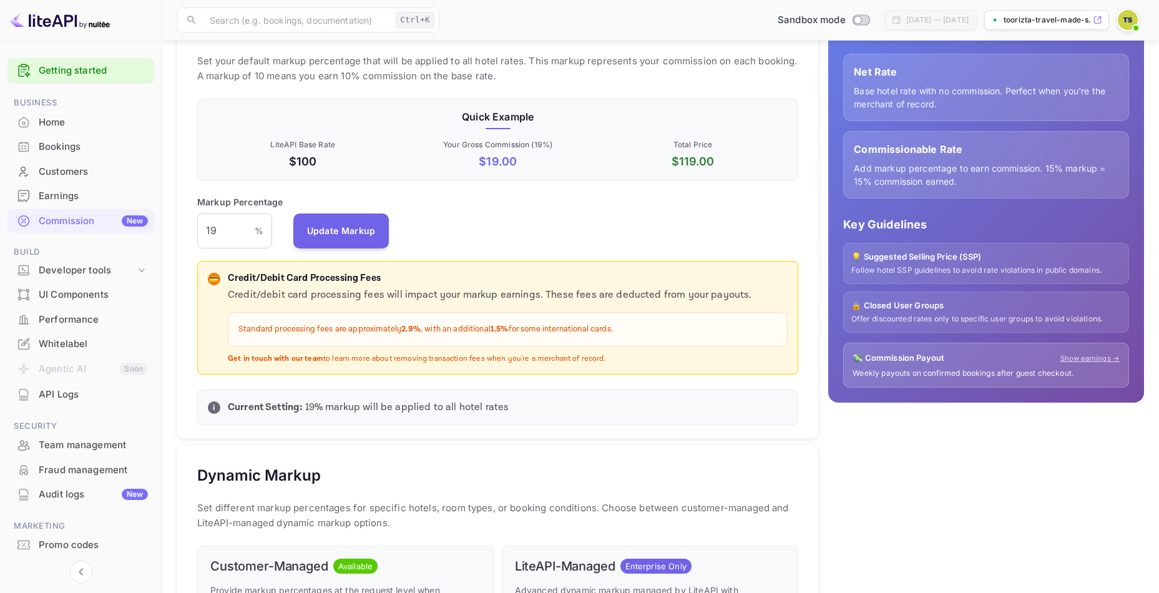
scroll to position [166, 0]
drag, startPoint x: 237, startPoint y: 230, endPoint x: 199, endPoint y: 235, distance: 37.9
click at [199, 235] on input "19" at bounding box center [225, 229] width 57 height 35
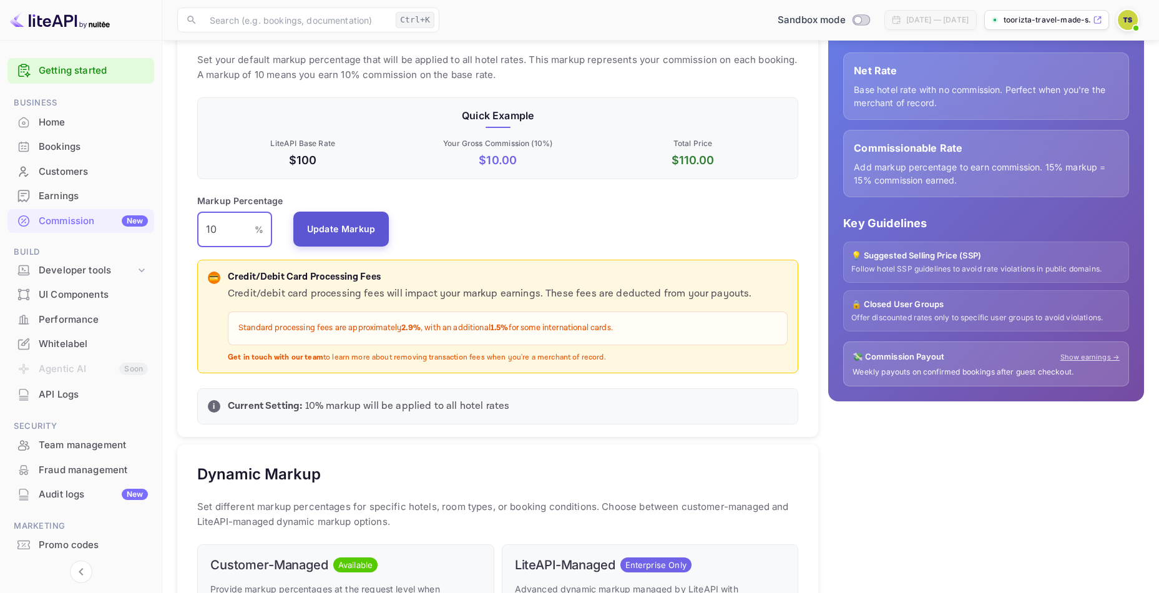
type input "10"
click at [320, 222] on button "Update Markup" at bounding box center [341, 229] width 96 height 35
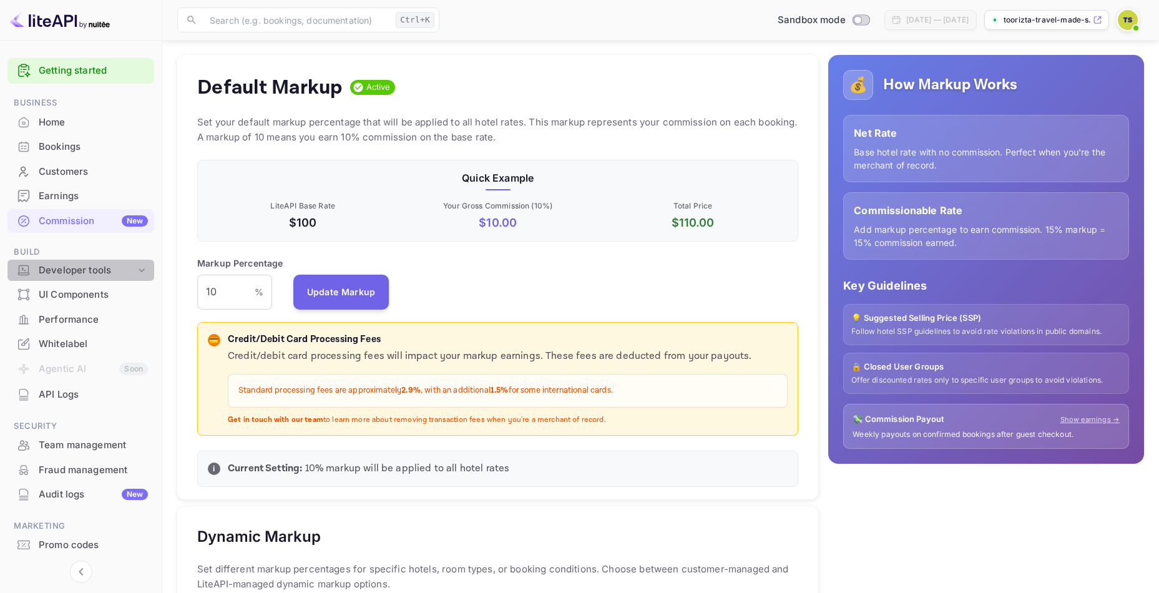
click at [73, 275] on div "Developer tools" at bounding box center [87, 270] width 97 height 14
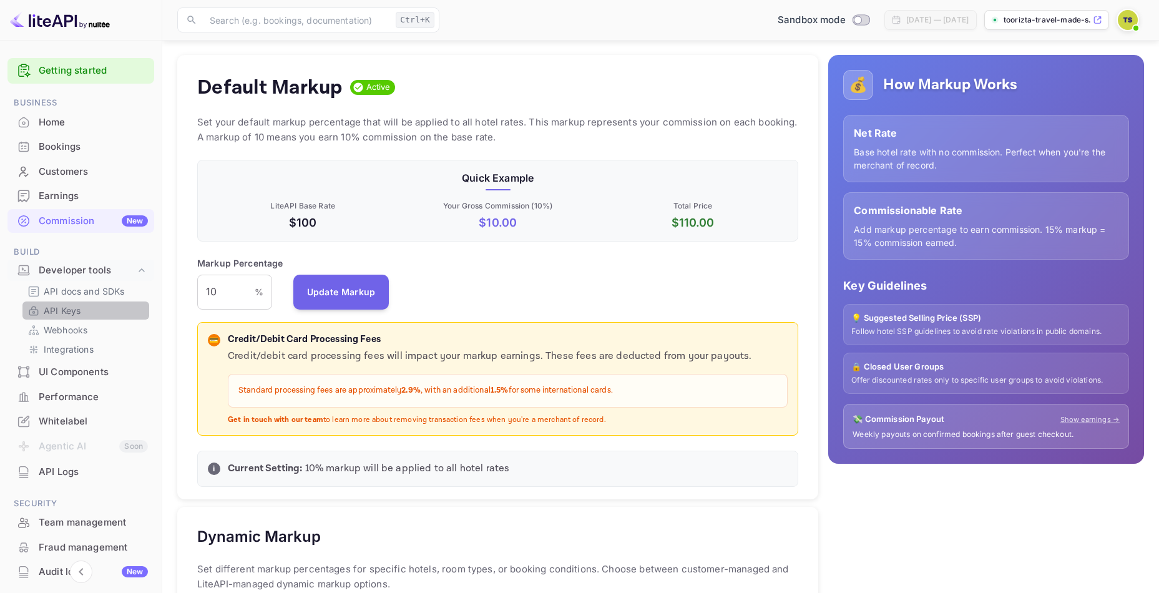
click at [71, 308] on p "API Keys" at bounding box center [62, 310] width 37 height 13
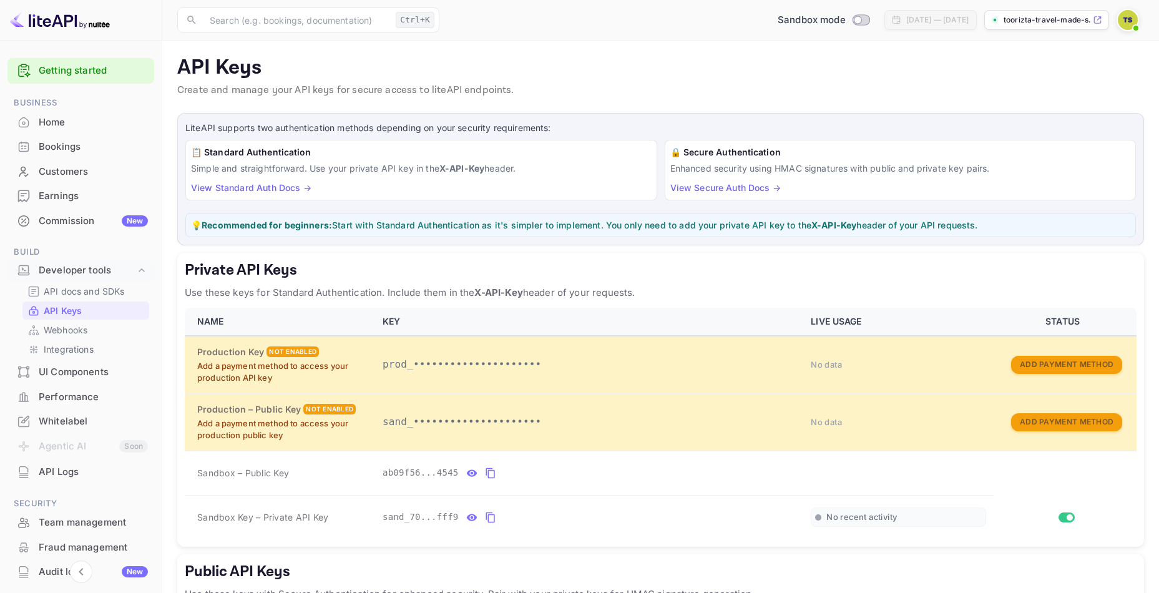
click at [76, 375] on div "UI Components" at bounding box center [93, 372] width 109 height 14
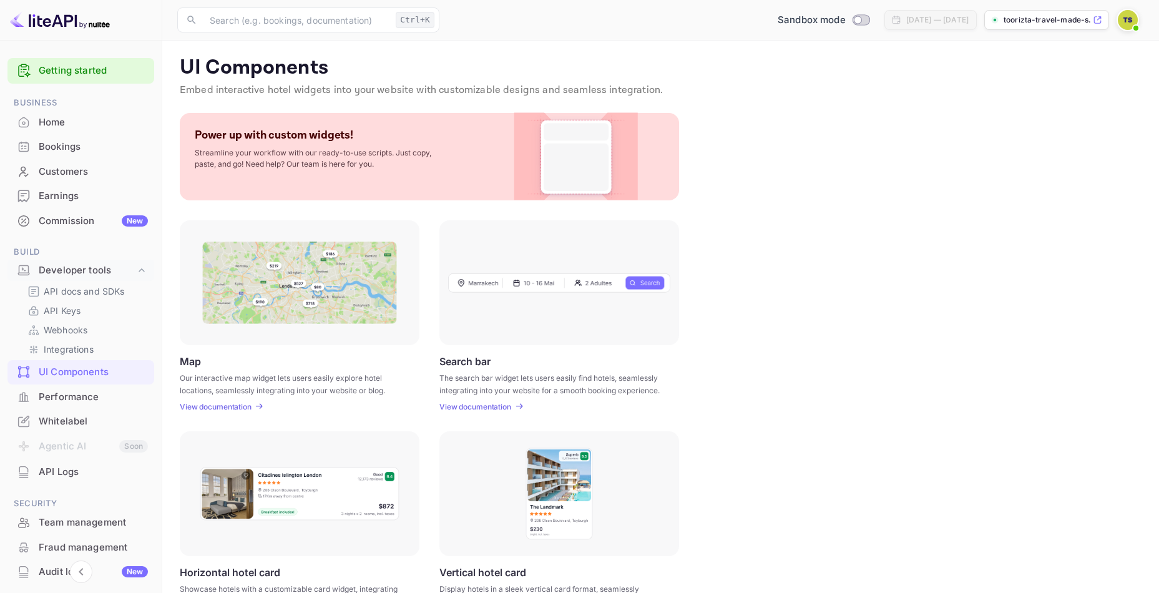
click at [249, 405] on p "View documentation" at bounding box center [216, 406] width 72 height 9
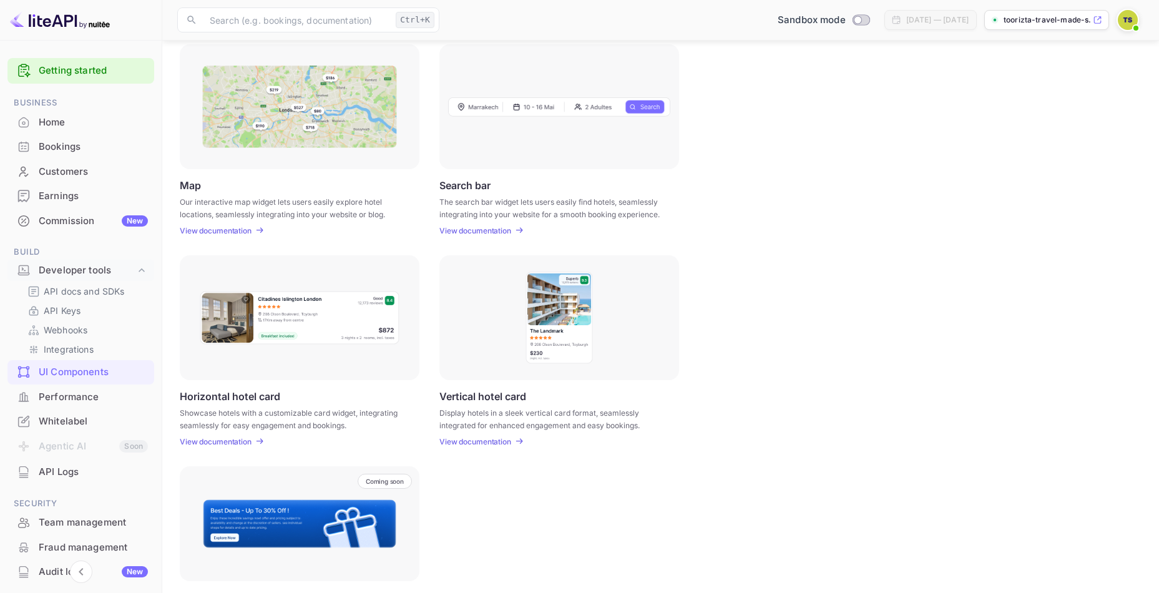
scroll to position [187, 0]
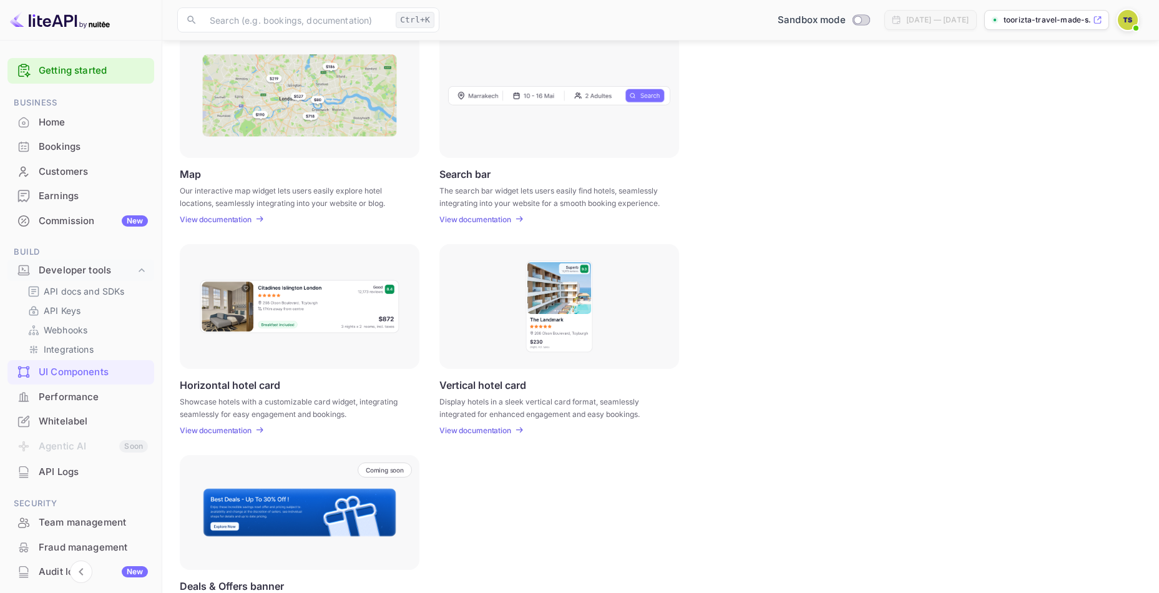
click at [56, 120] on div "Home" at bounding box center [93, 122] width 109 height 14
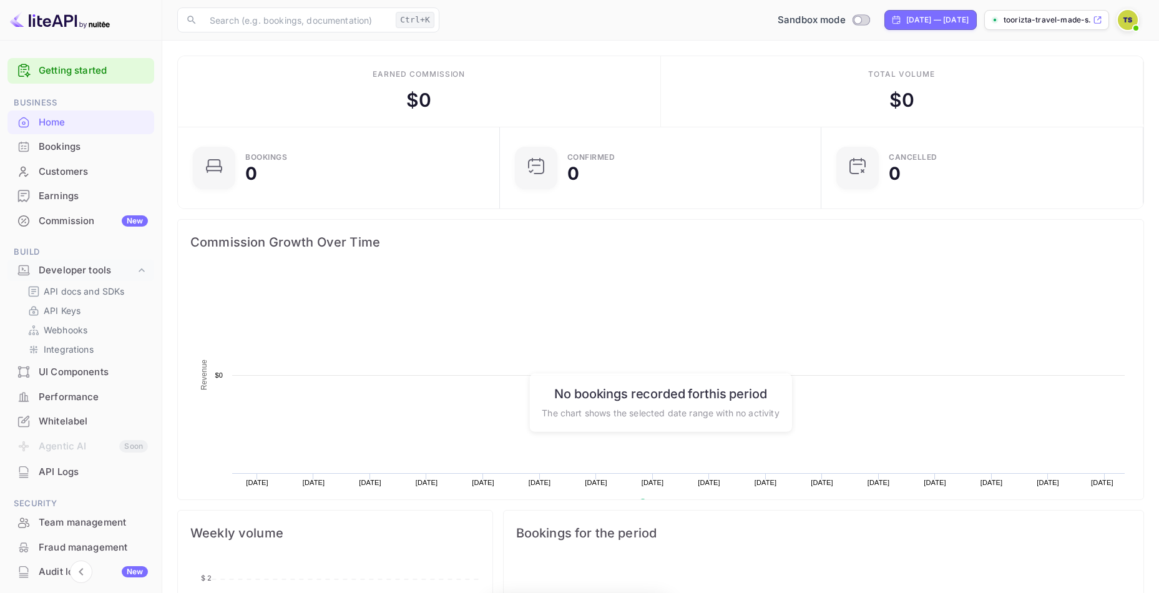
scroll to position [194, 305]
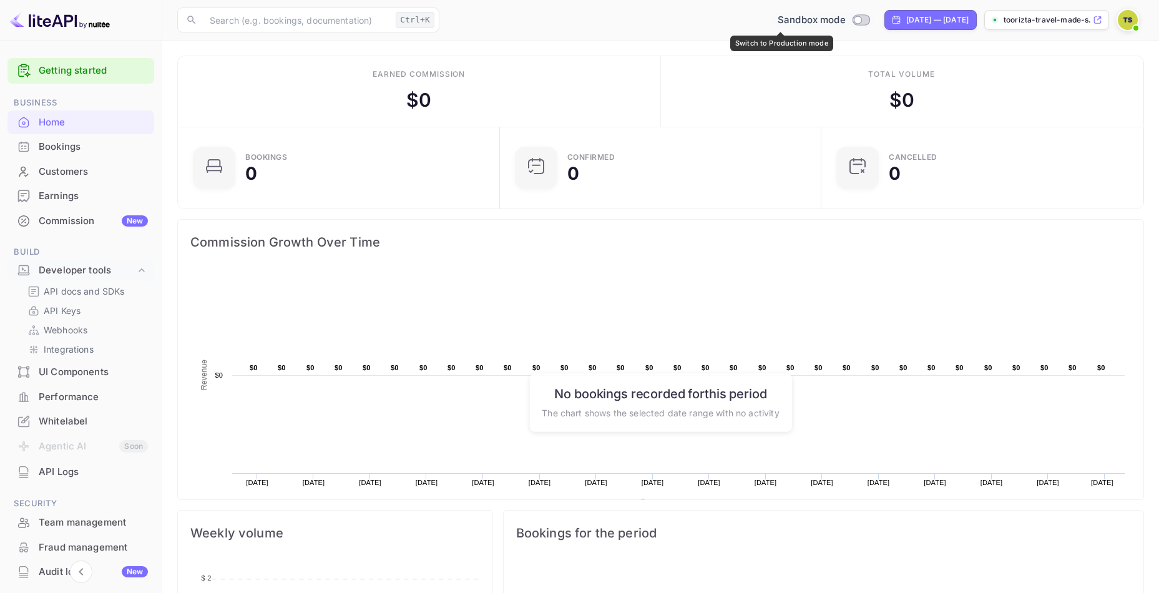
click at [852, 15] on span "Switch to Production mode" at bounding box center [861, 19] width 18 height 11
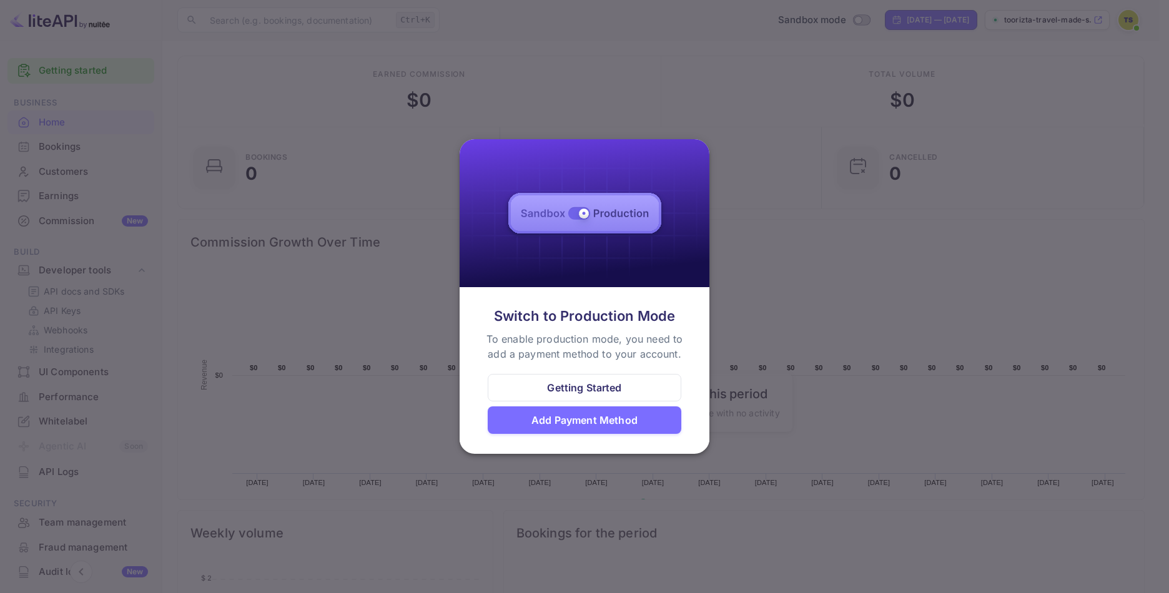
click at [569, 418] on div "Add Payment Method" at bounding box center [584, 420] width 106 height 15
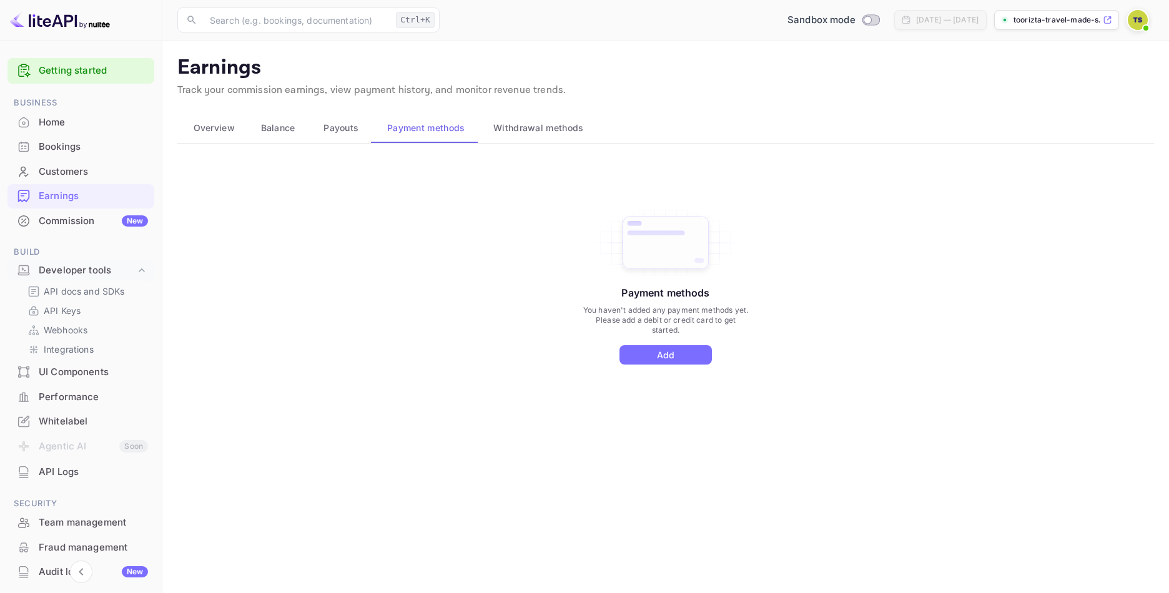
click at [1106, 19] on icon at bounding box center [1107, 20] width 9 height 9
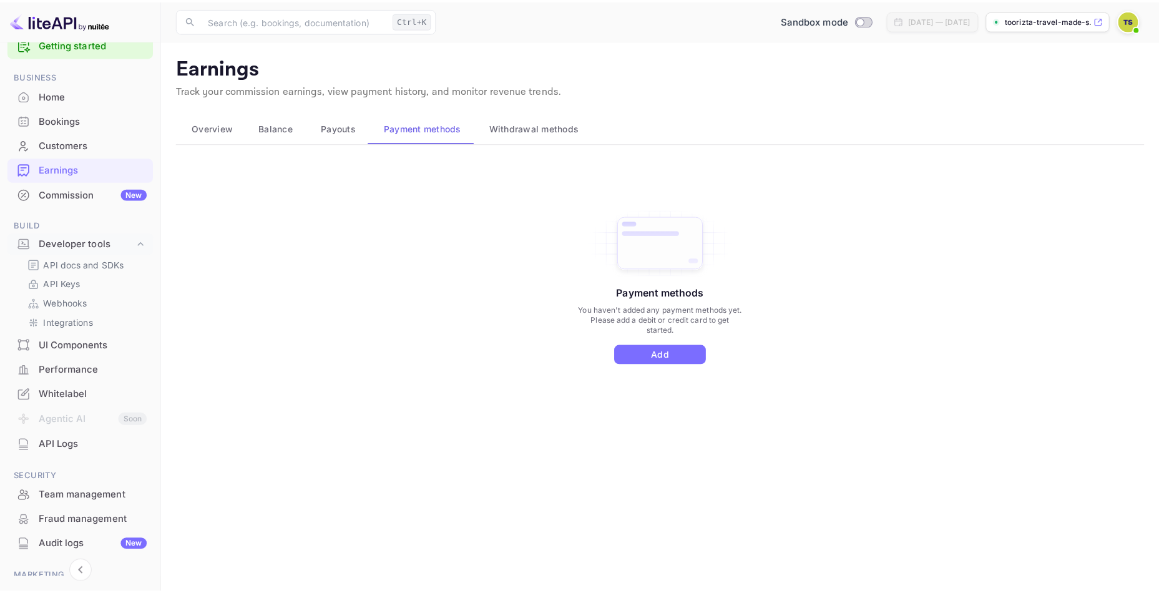
scroll to position [111, 0]
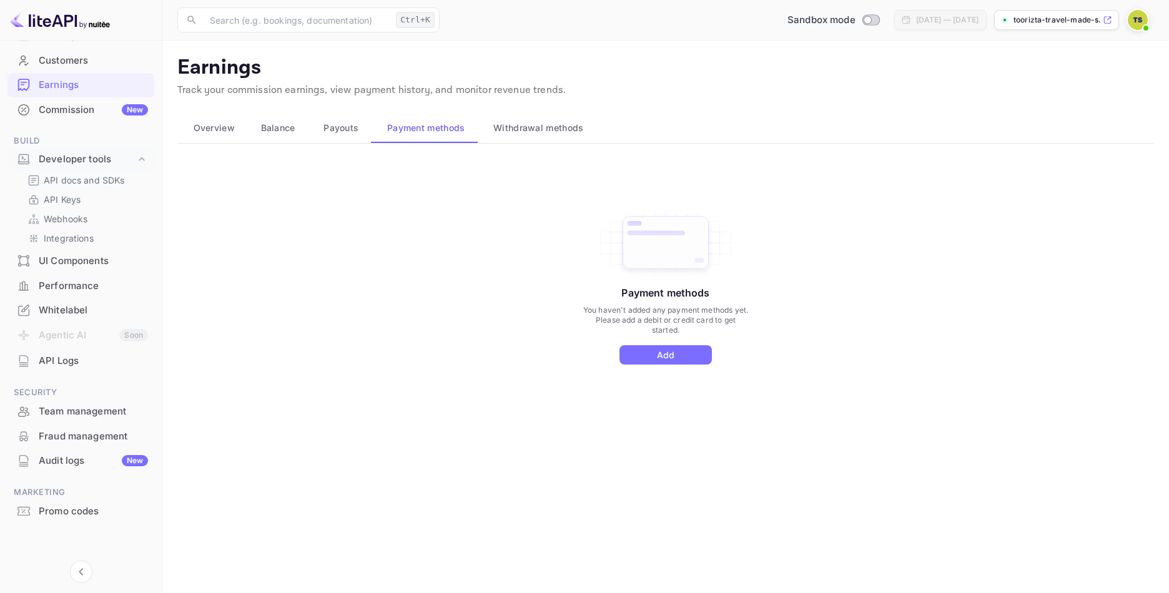
click at [71, 298] on li "Whitelabel" at bounding box center [80, 310] width 147 height 25
click at [71, 307] on div "Whitelabel" at bounding box center [93, 310] width 109 height 14
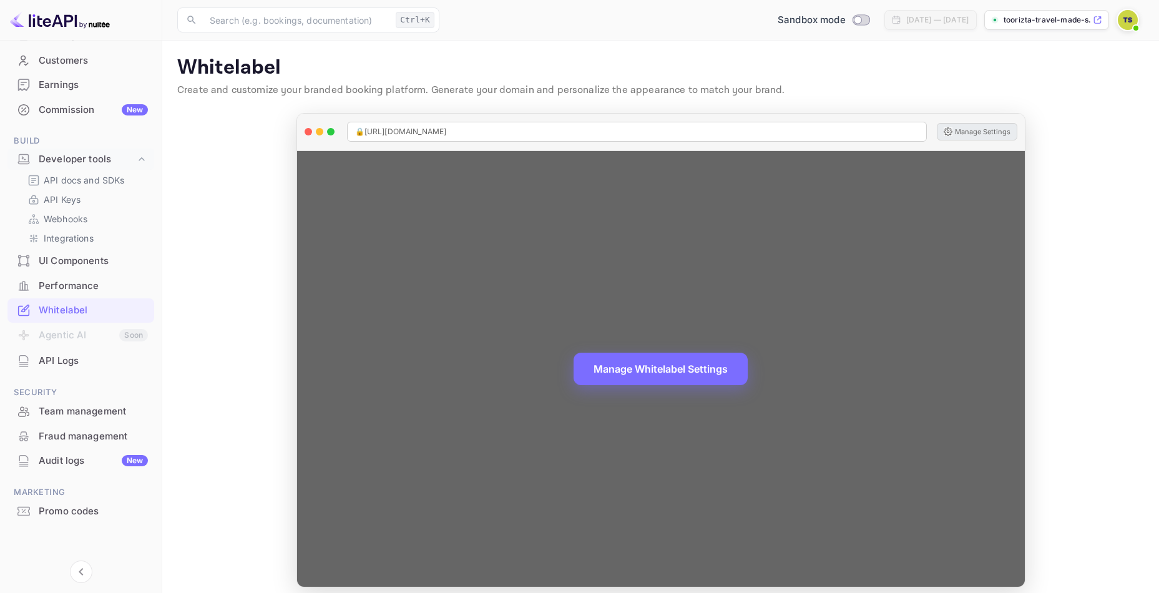
click at [965, 129] on button "Manage Settings" at bounding box center [977, 131] width 81 height 17
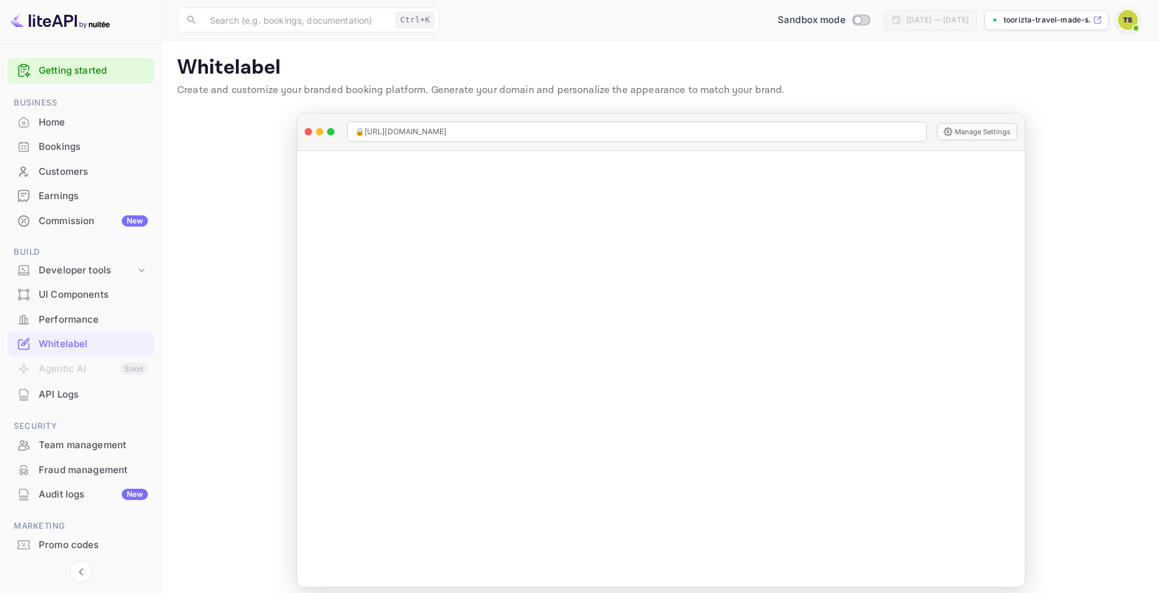
click at [58, 210] on div "Commission New" at bounding box center [80, 221] width 147 height 24
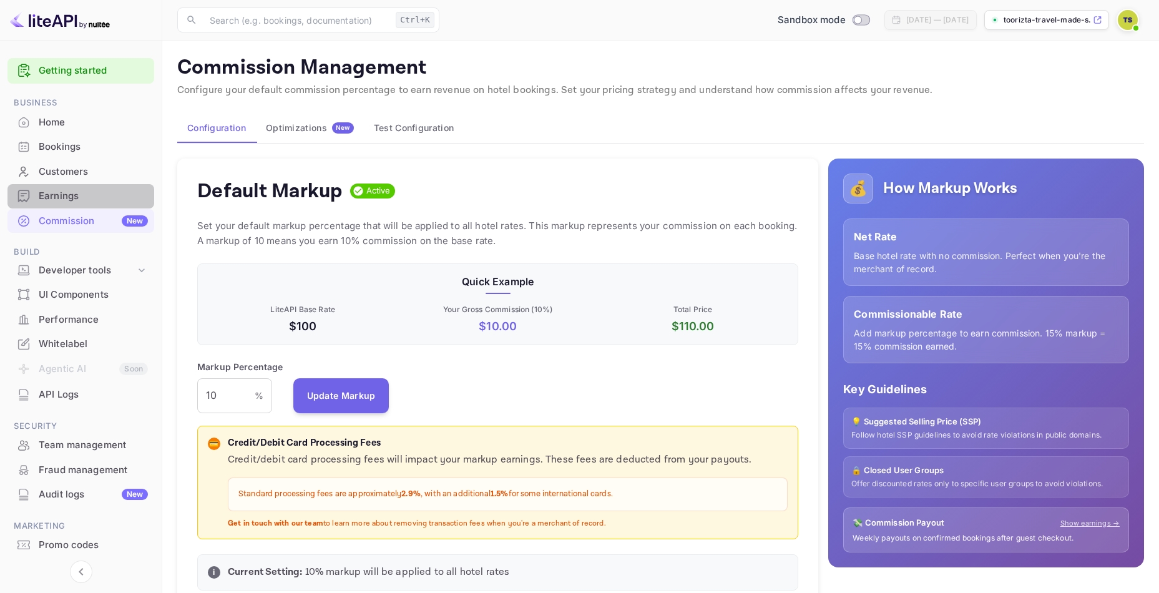
click at [72, 197] on div "Earnings" at bounding box center [93, 196] width 109 height 14
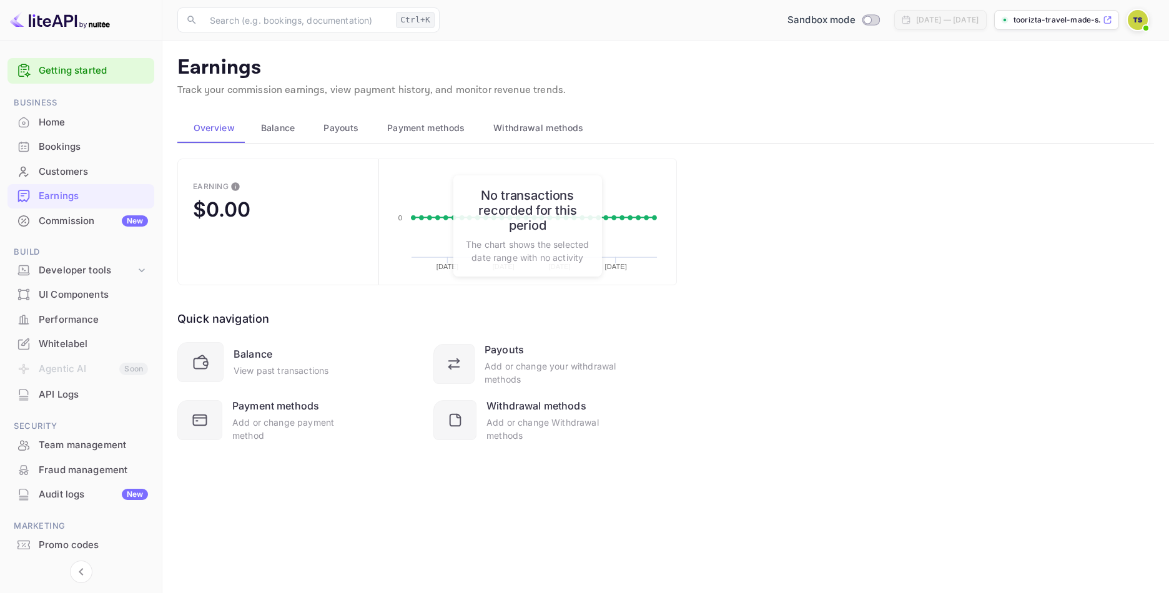
click at [517, 115] on button "Withdrawal methods" at bounding box center [537, 128] width 119 height 30
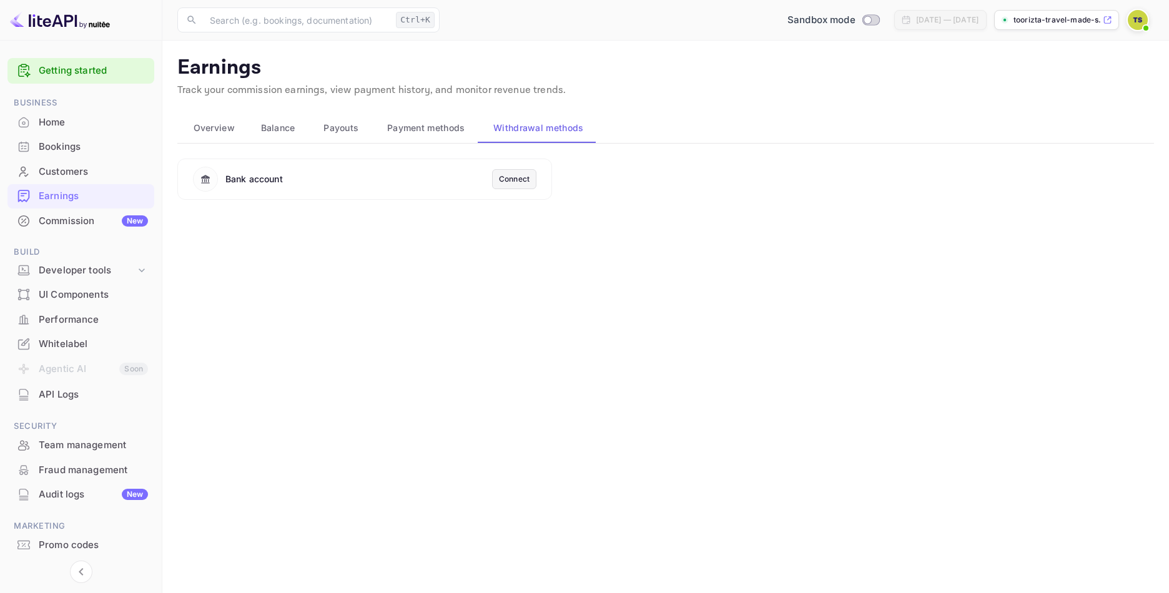
click at [516, 180] on div "Connect" at bounding box center [514, 179] width 31 height 11
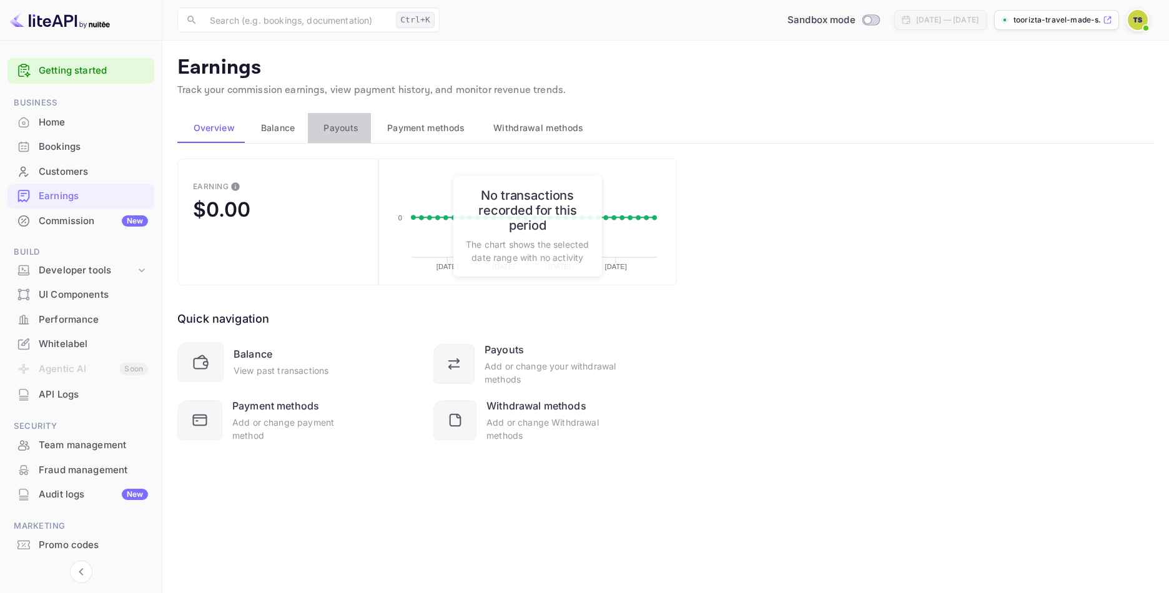
click at [358, 130] on div "Payouts" at bounding box center [340, 127] width 44 height 15
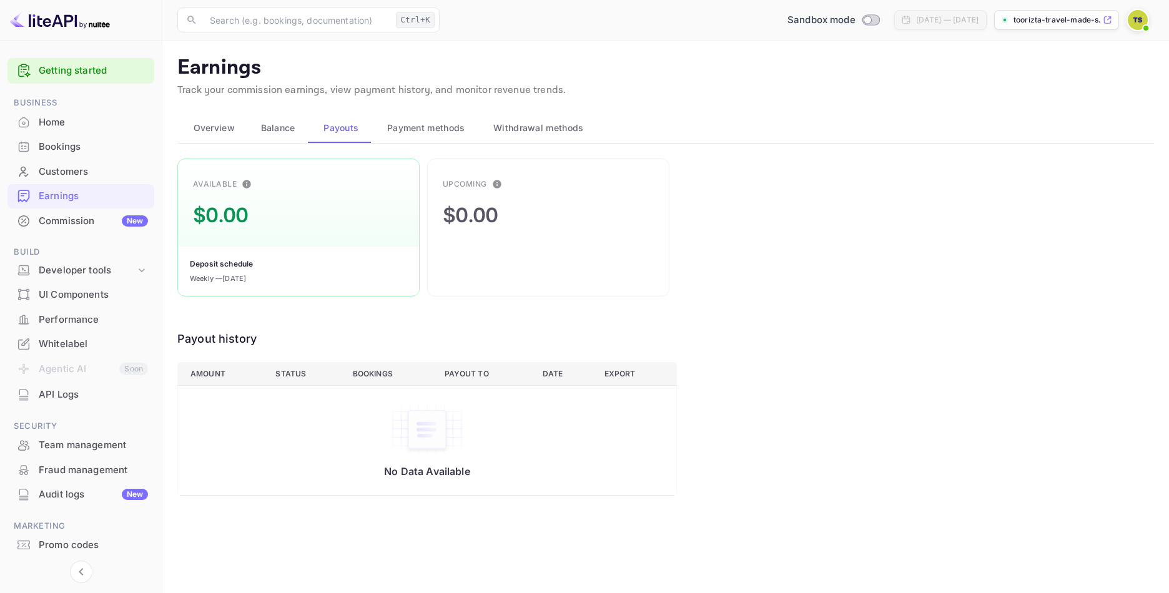
click at [1130, 21] on img at bounding box center [1138, 20] width 20 height 20
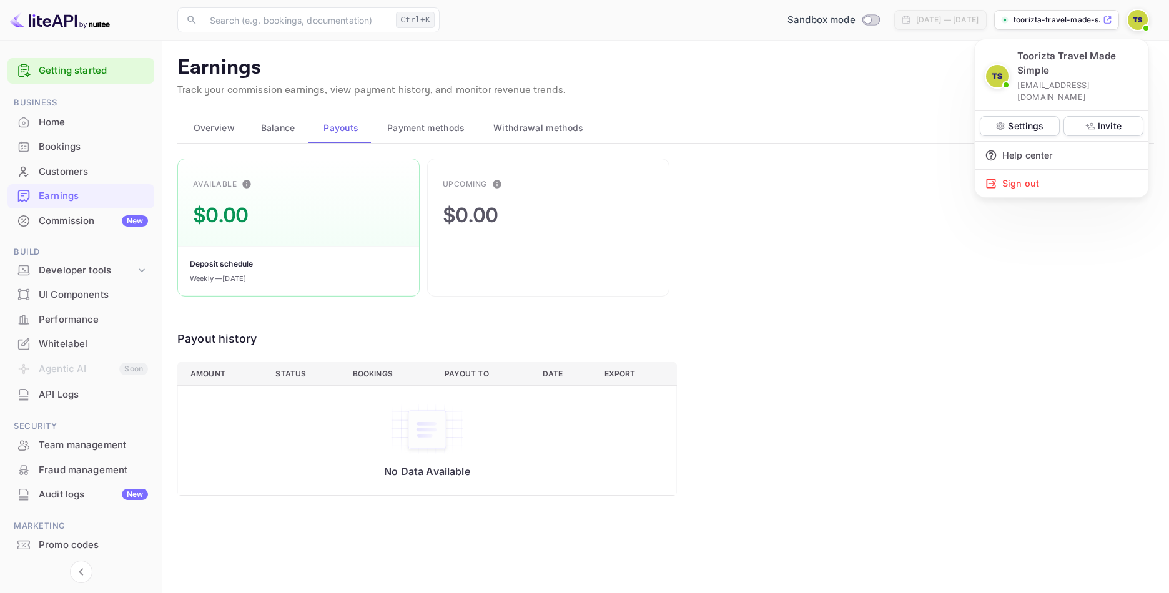
click at [935, 85] on div at bounding box center [584, 296] width 1169 height 593
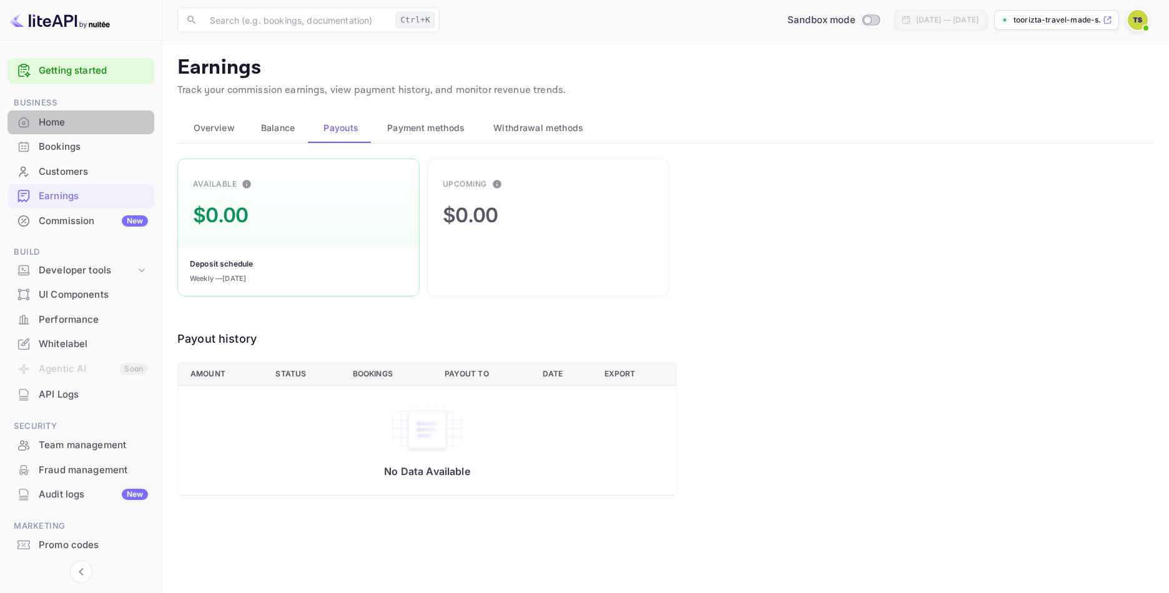
click at [52, 122] on div "Home" at bounding box center [93, 122] width 109 height 14
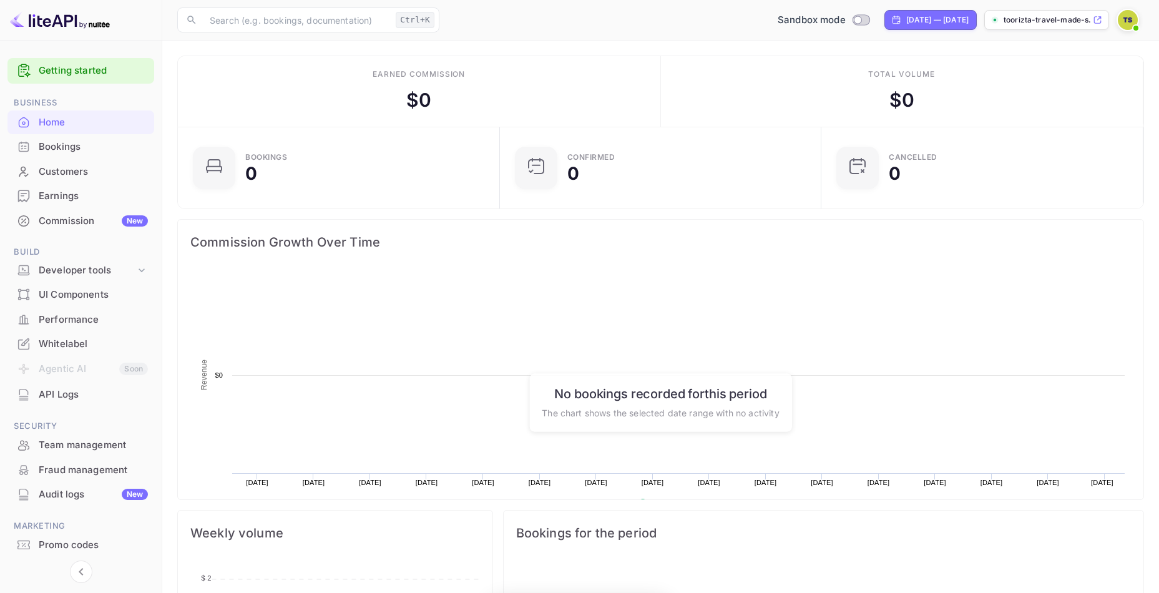
scroll to position [194, 305]
